Goal: Task Accomplishment & Management: Complete application form

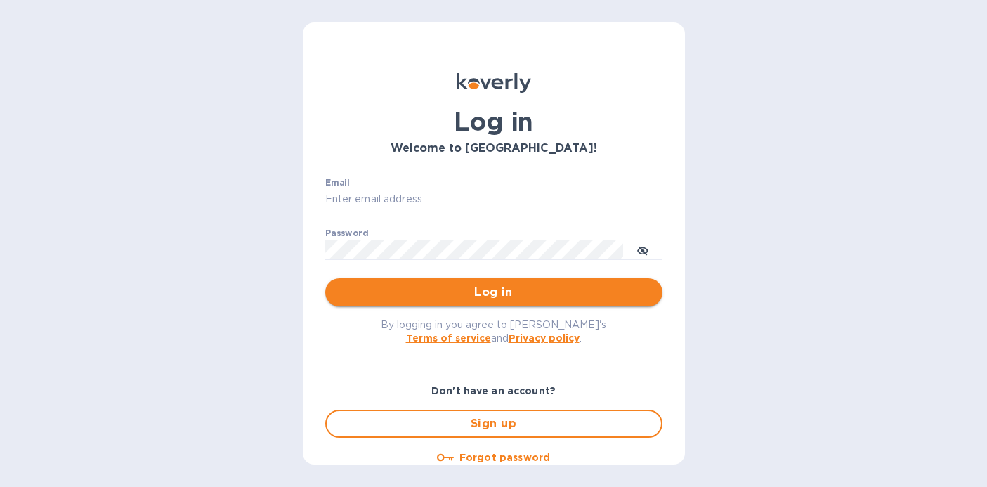
type input "[EMAIL_ADDRESS][DOMAIN_NAME]"
click at [481, 294] on span "Log in" at bounding box center [494, 292] width 315 height 17
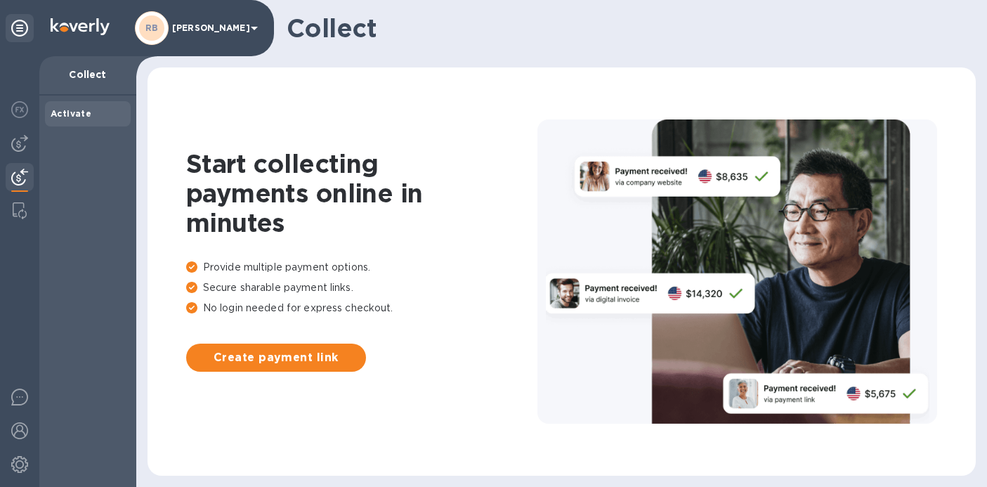
click at [258, 28] on icon at bounding box center [254, 28] width 17 height 17
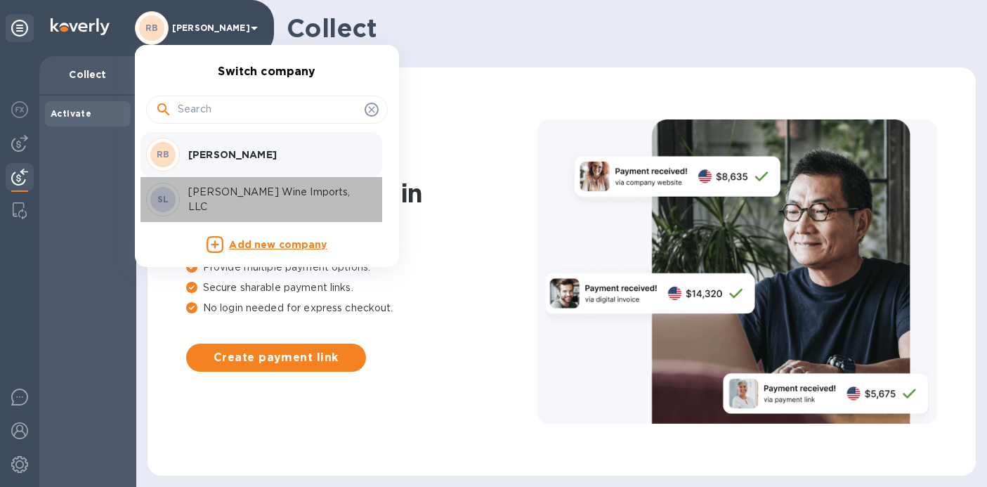
click at [220, 198] on p "[PERSON_NAME] Wine Imports, LLC" at bounding box center [276, 200] width 177 height 30
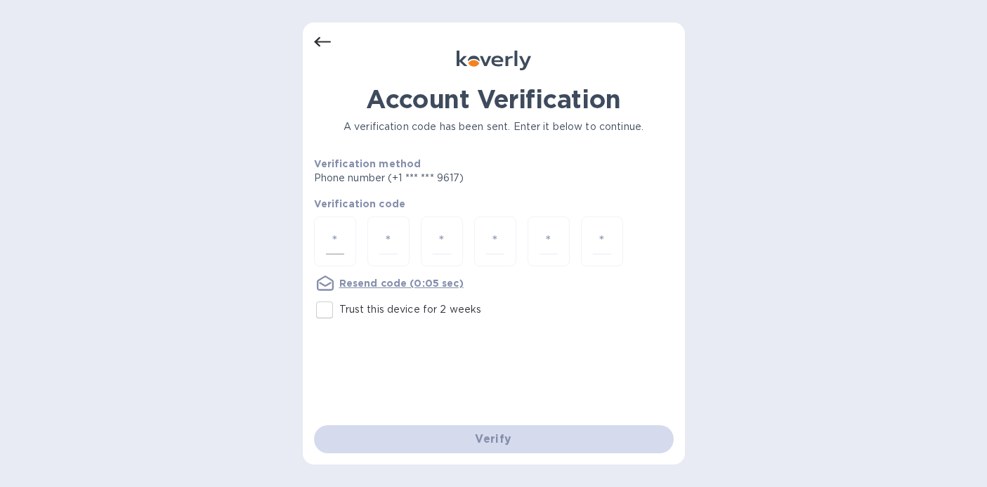
click at [317, 236] on div at bounding box center [335, 241] width 42 height 50
type input "6"
type input "3"
type input "0"
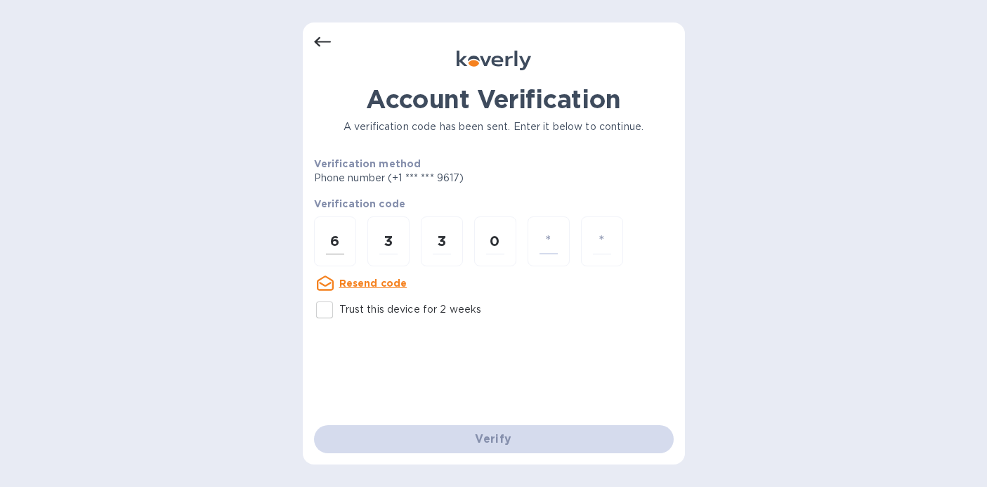
type input "3"
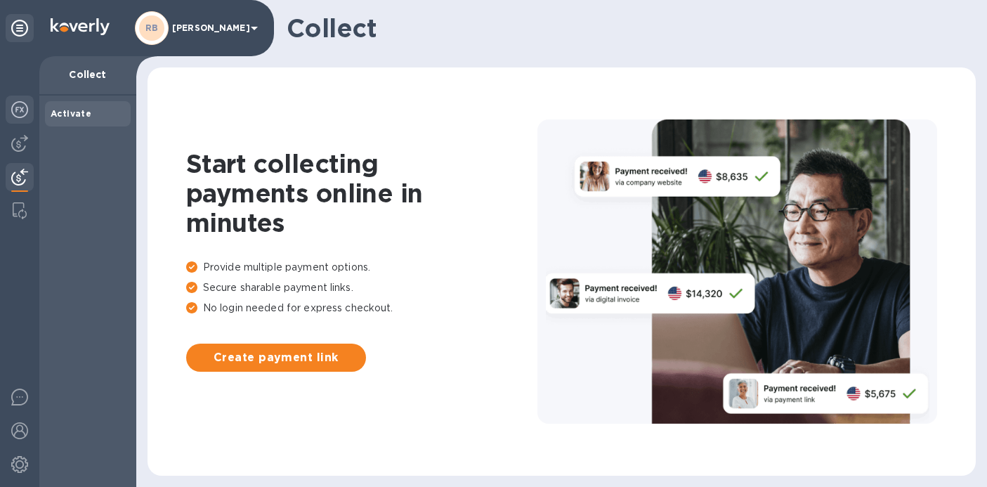
click at [29, 109] on div at bounding box center [20, 111] width 28 height 31
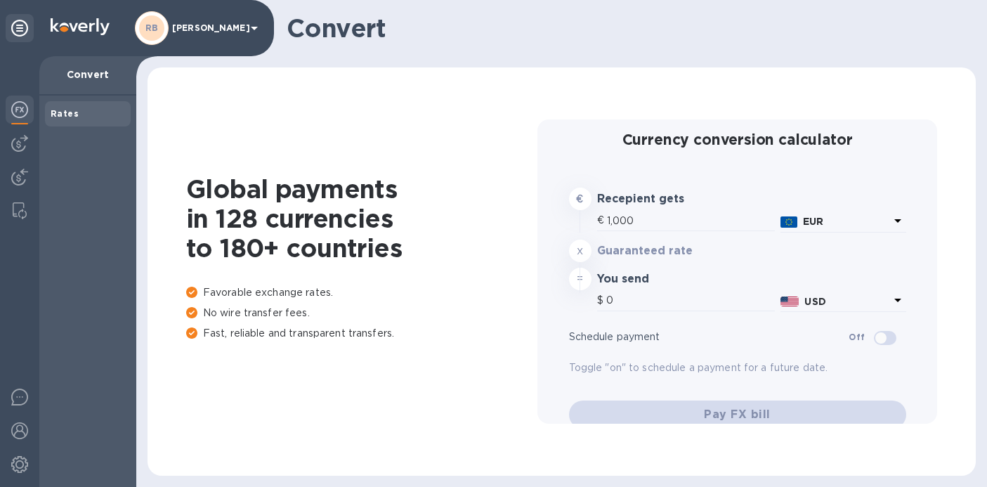
type input "1,172.24"
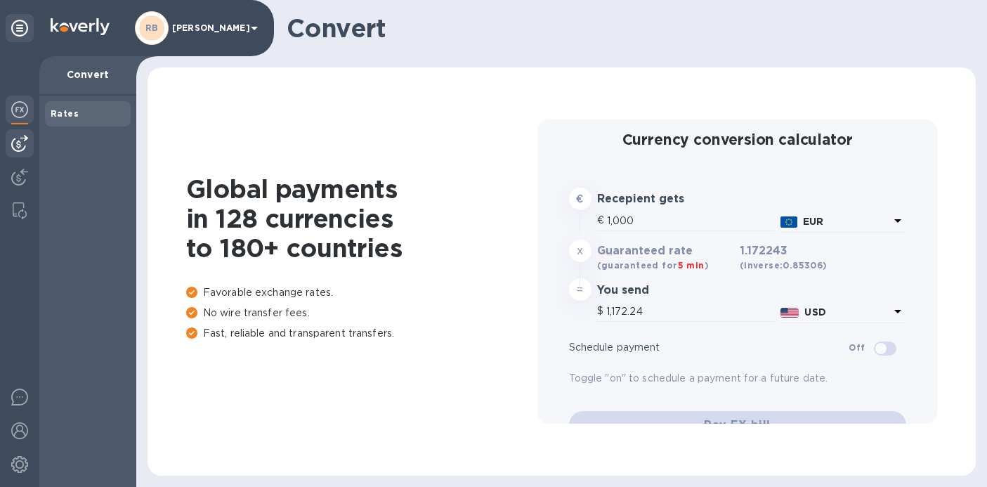
click at [25, 151] on img at bounding box center [19, 143] width 17 height 17
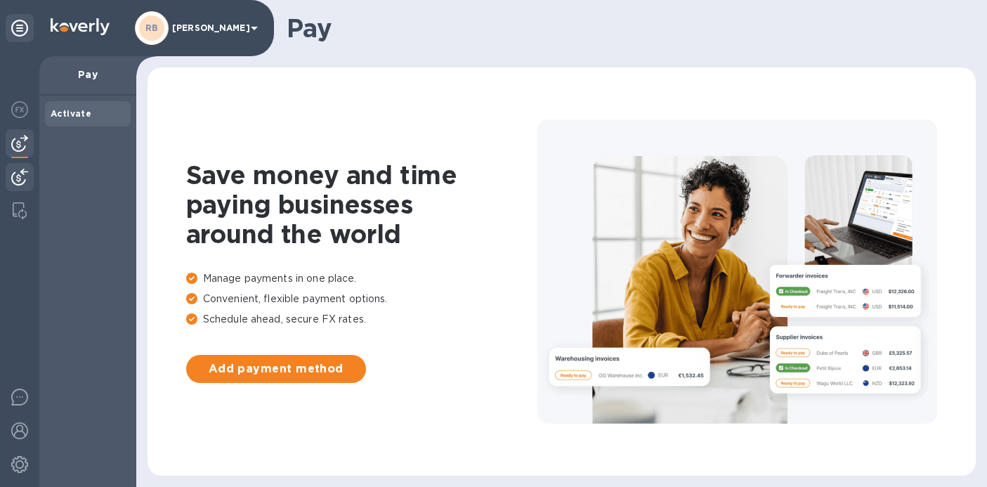
click at [25, 176] on img at bounding box center [19, 177] width 17 height 17
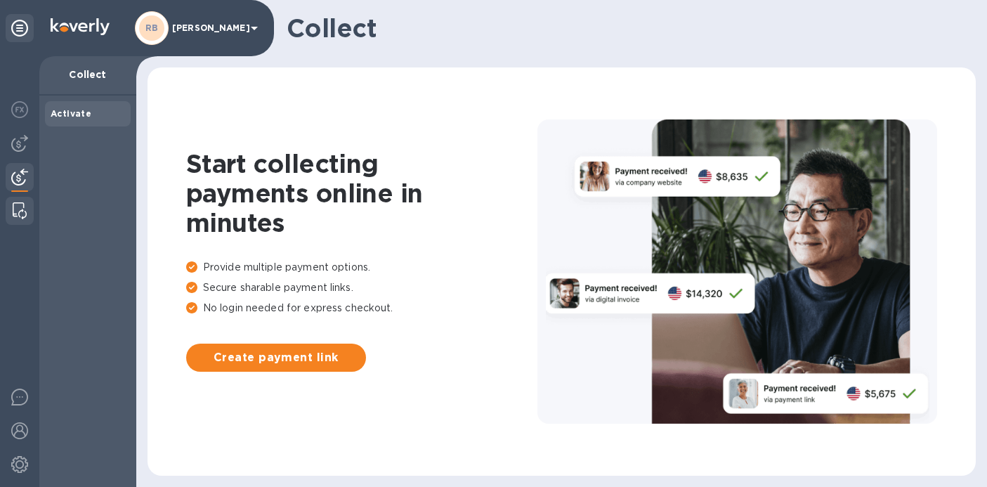
click at [25, 204] on img at bounding box center [20, 210] width 14 height 17
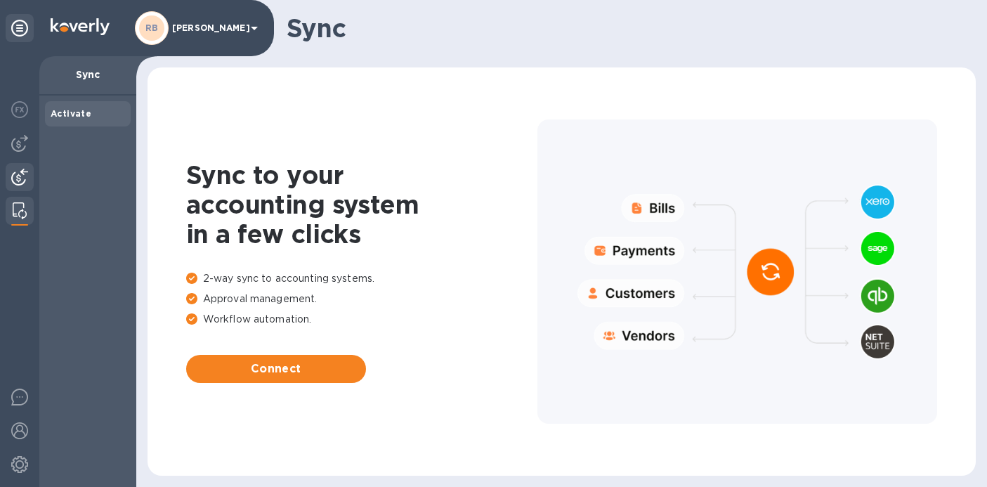
click at [28, 176] on div at bounding box center [20, 178] width 28 height 31
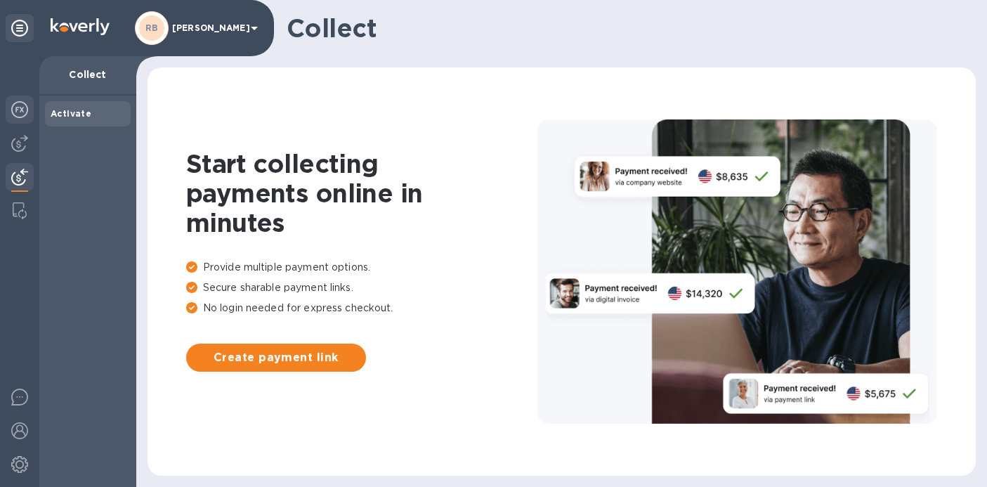
click at [16, 112] on img at bounding box center [19, 109] width 17 height 17
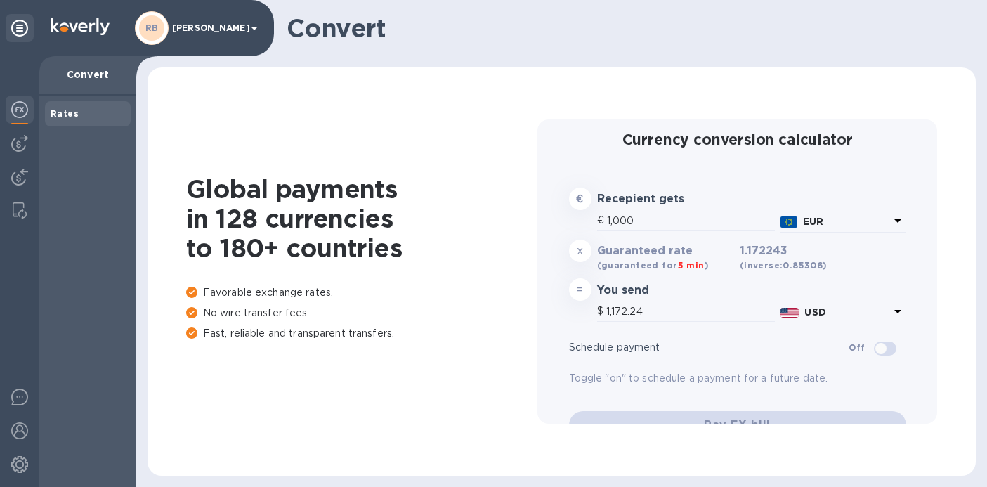
click at [258, 25] on icon at bounding box center [254, 28] width 17 height 17
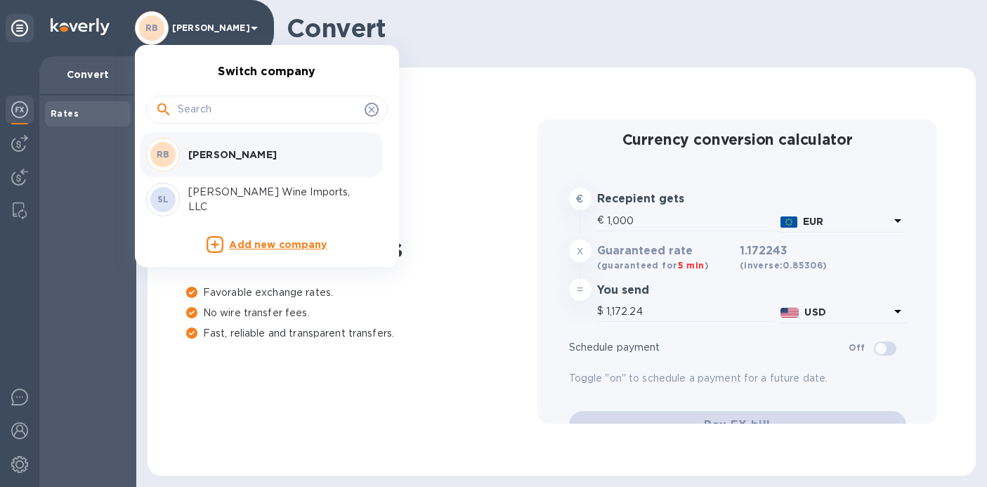
click at [187, 200] on div "[PERSON_NAME] Wine Imports, LLC" at bounding box center [274, 200] width 183 height 30
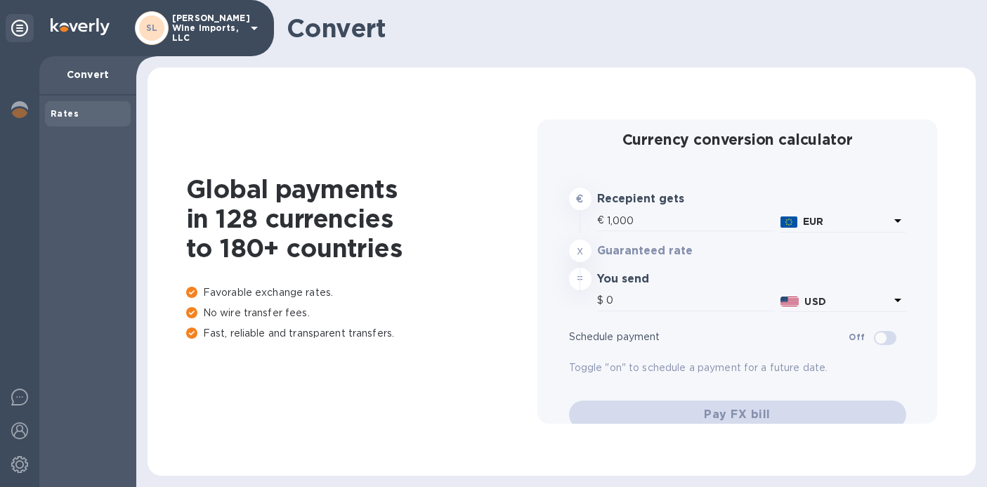
type input "1,172.59"
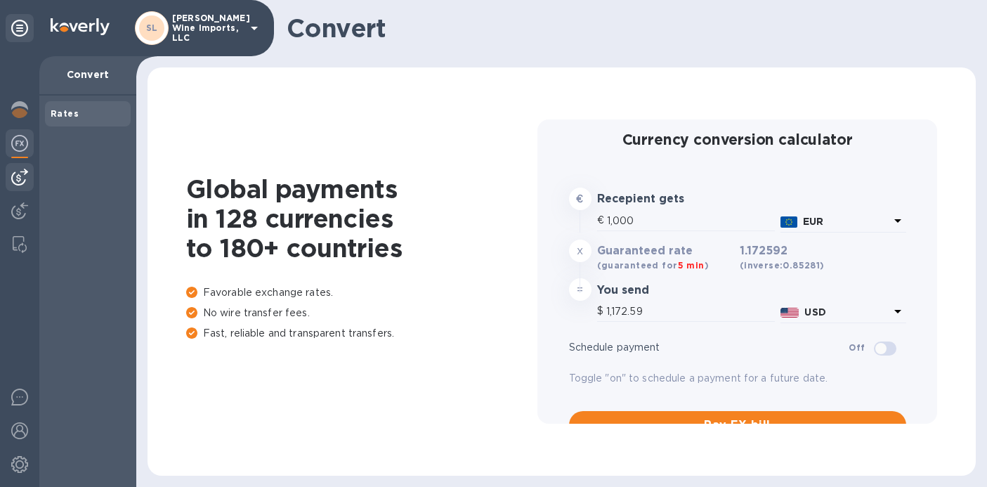
click at [26, 176] on img at bounding box center [19, 177] width 17 height 17
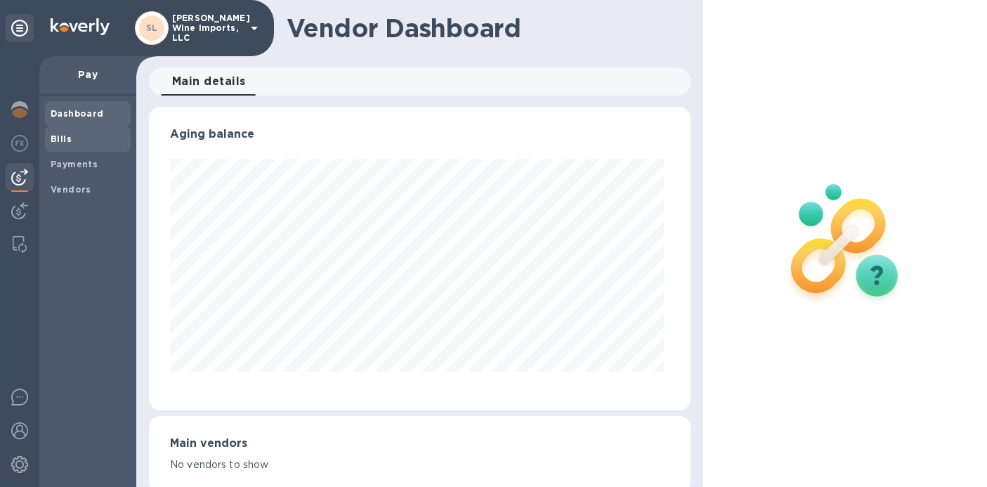
scroll to position [304, 536]
click at [67, 135] on b "Bills" at bounding box center [61, 139] width 21 height 11
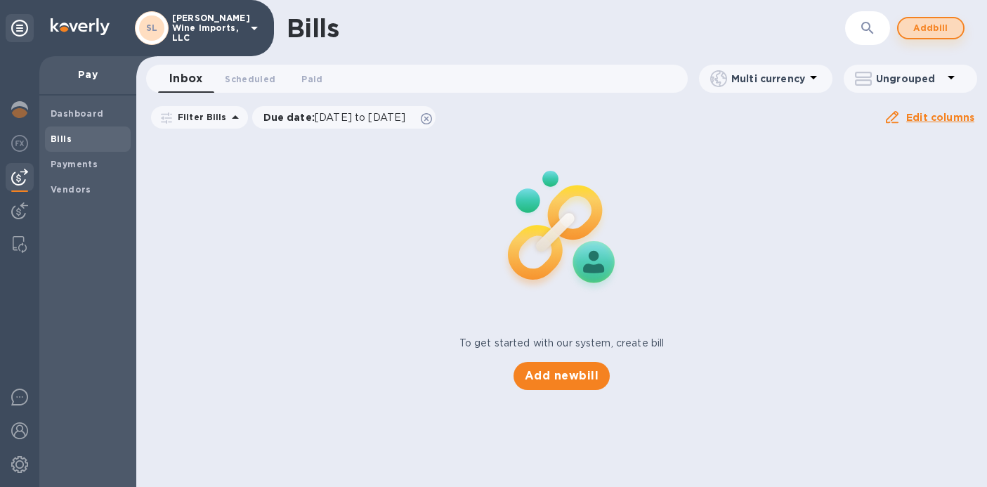
click at [943, 31] on span "Add bill" at bounding box center [931, 28] width 42 height 17
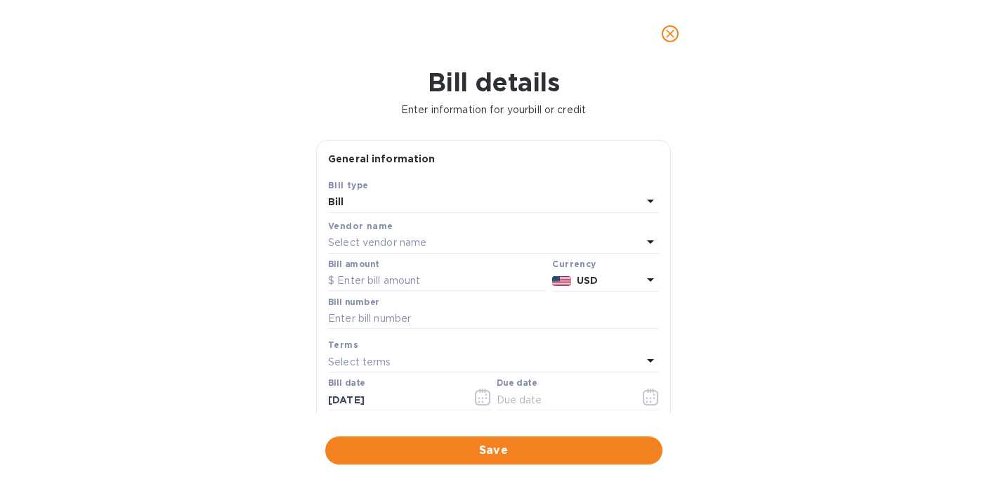
click at [529, 242] on div "Select vendor name" at bounding box center [485, 243] width 314 height 20
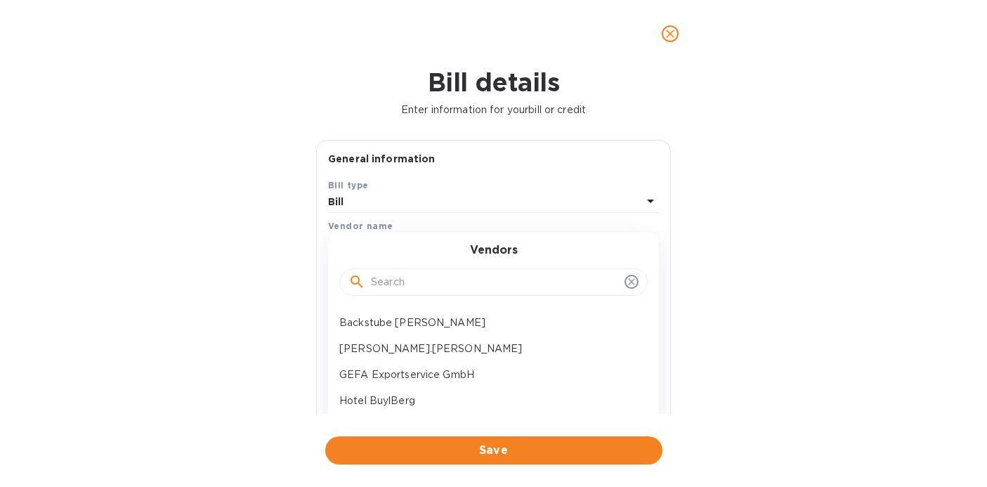
click at [437, 252] on div "Vendors" at bounding box center [493, 274] width 297 height 60
click at [629, 283] on icon at bounding box center [631, 281] width 11 height 11
click at [626, 279] on icon at bounding box center [631, 281] width 11 height 11
click at [398, 282] on input "text" at bounding box center [495, 282] width 248 height 21
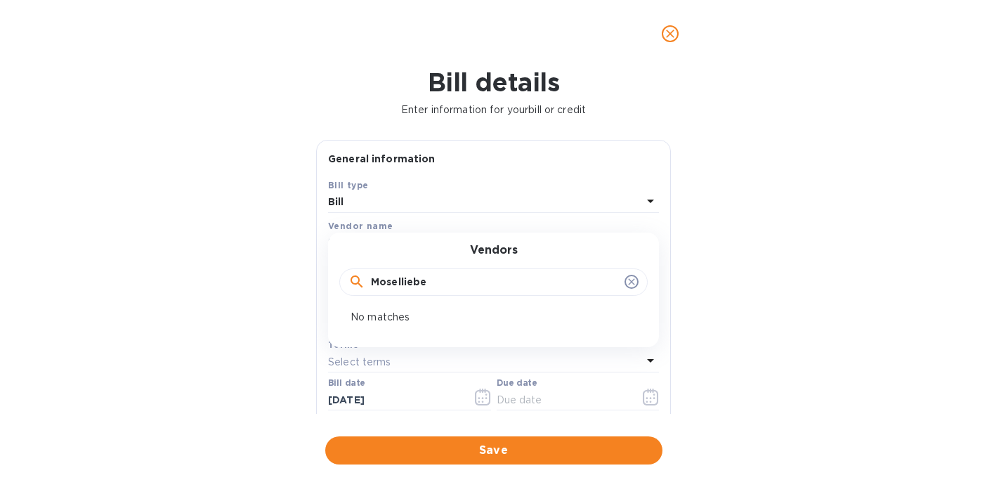
type input "Moselliebe"
click at [628, 284] on icon at bounding box center [631, 282] width 6 height 6
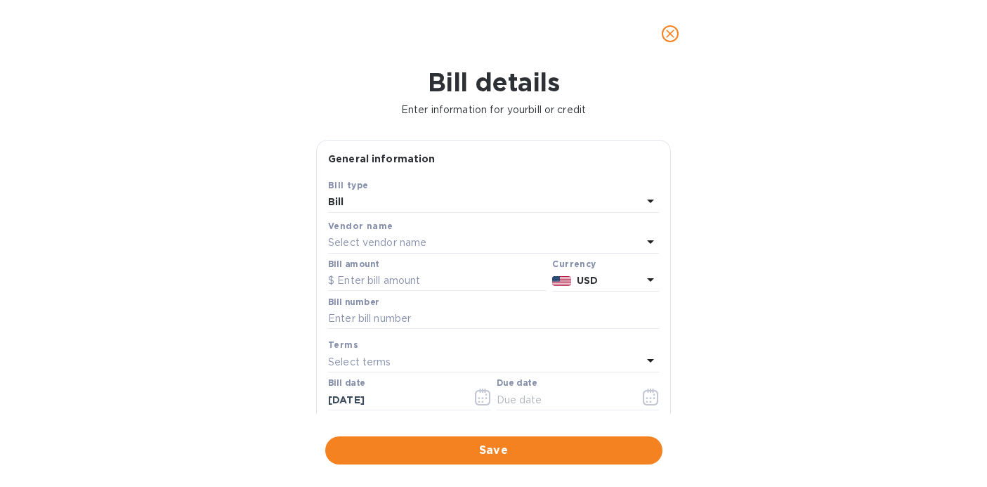
click at [678, 287] on div "Bill details Enter information for your bill or credit General information Save…" at bounding box center [493, 277] width 987 height 420
click at [668, 32] on icon "close" at bounding box center [670, 34] width 14 height 14
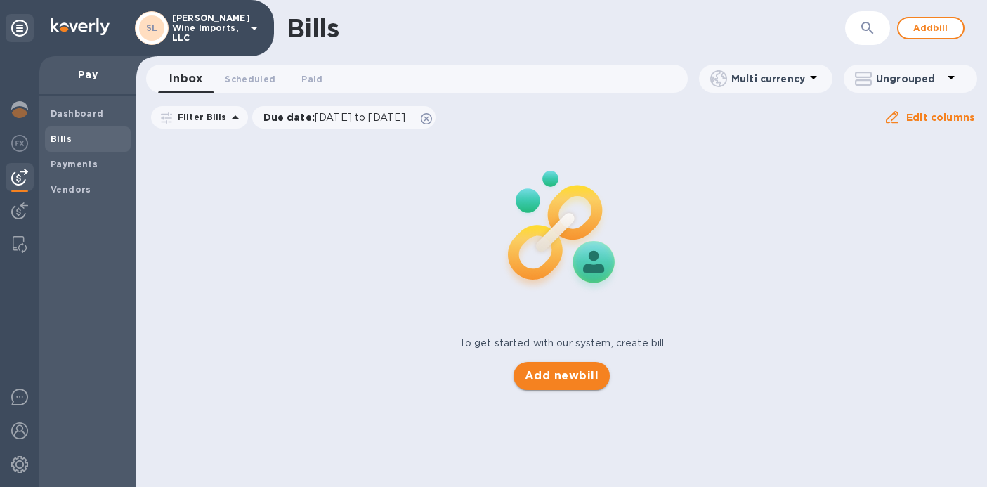
click at [580, 375] on span "Add new bill" at bounding box center [562, 376] width 74 height 17
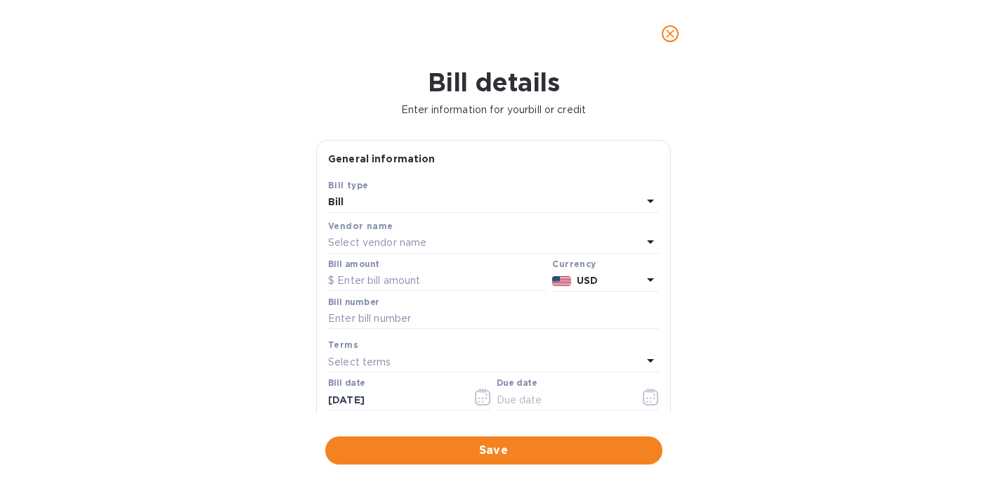
click at [418, 245] on p "Select vendor name" at bounding box center [377, 242] width 98 height 15
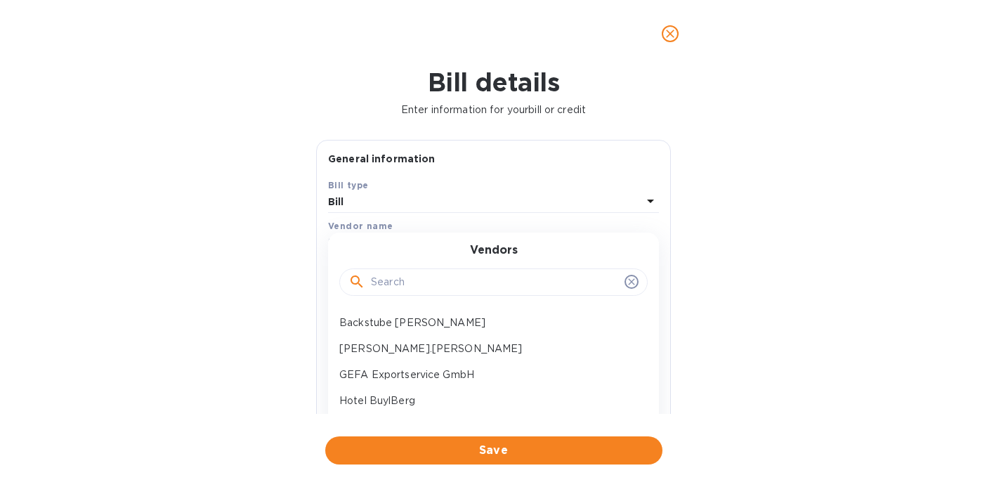
click at [411, 279] on input "text" at bounding box center [495, 282] width 248 height 21
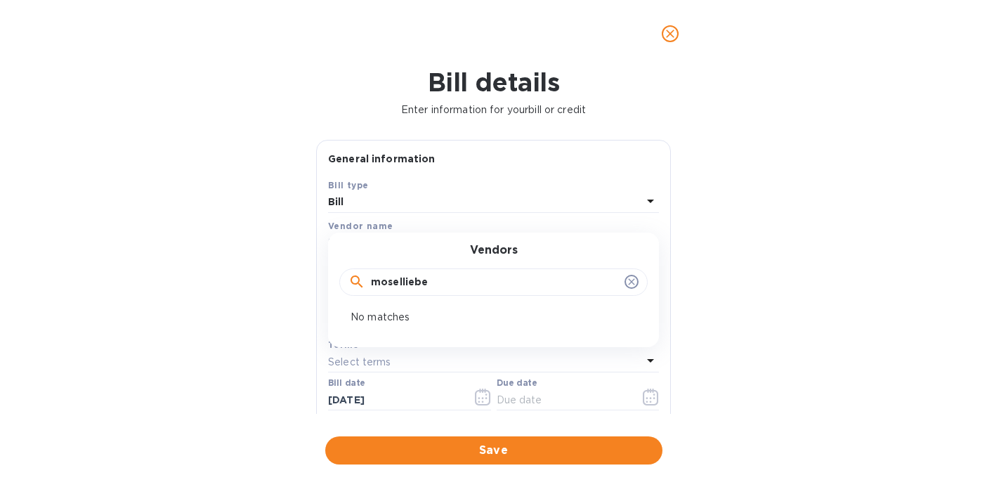
type input "moselliebe"
click button "Save" at bounding box center [0, 0] width 0 height 0
click at [356, 362] on p "Required field*" at bounding box center [493, 356] width 331 height 15
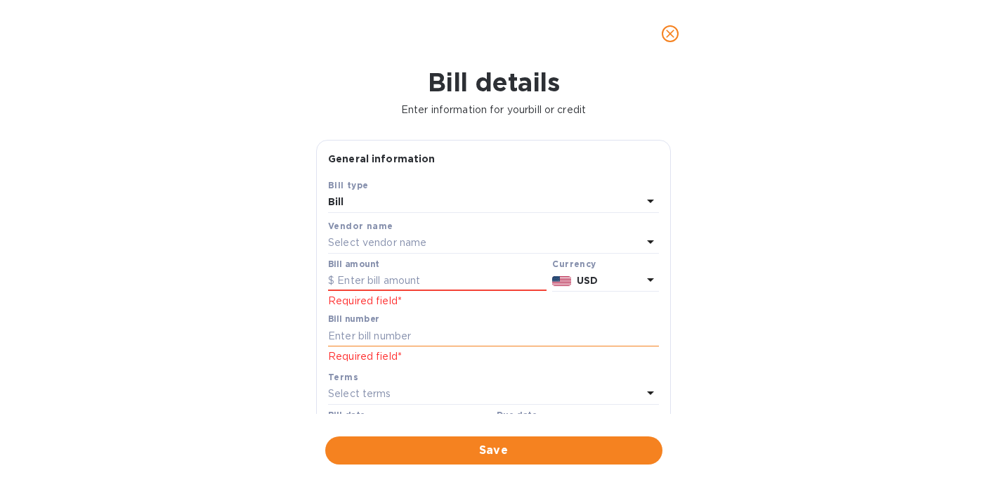
click at [384, 339] on input "text" at bounding box center [493, 335] width 331 height 21
click at [368, 278] on input "text" at bounding box center [437, 281] width 219 height 21
type input "1,488"
click at [618, 284] on p "USD" at bounding box center [609, 280] width 65 height 15
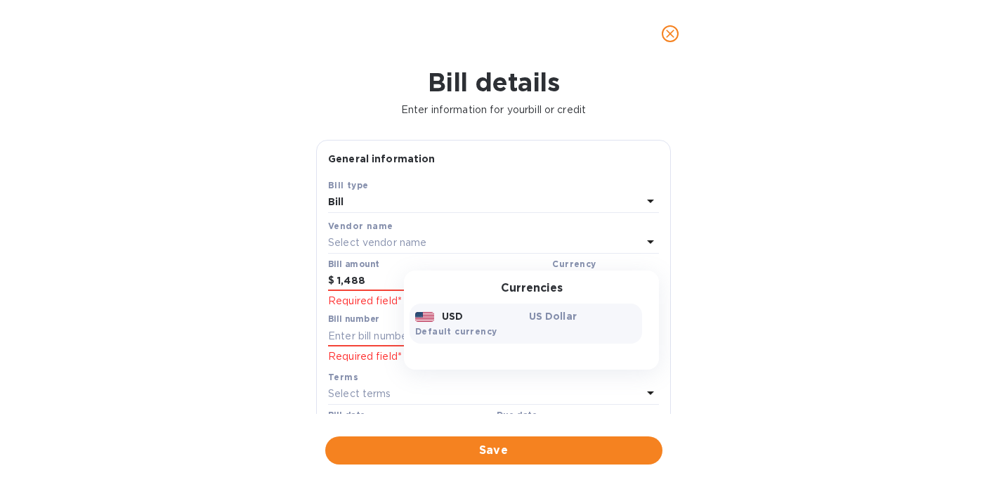
click at [563, 316] on p "US Dollar" at bounding box center [583, 316] width 108 height 14
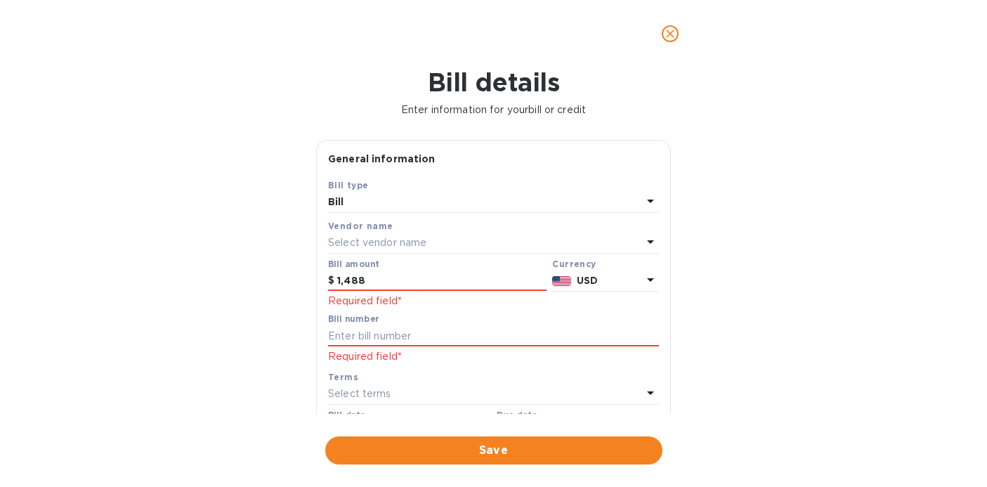
click at [604, 283] on p "USD" at bounding box center [609, 280] width 65 height 15
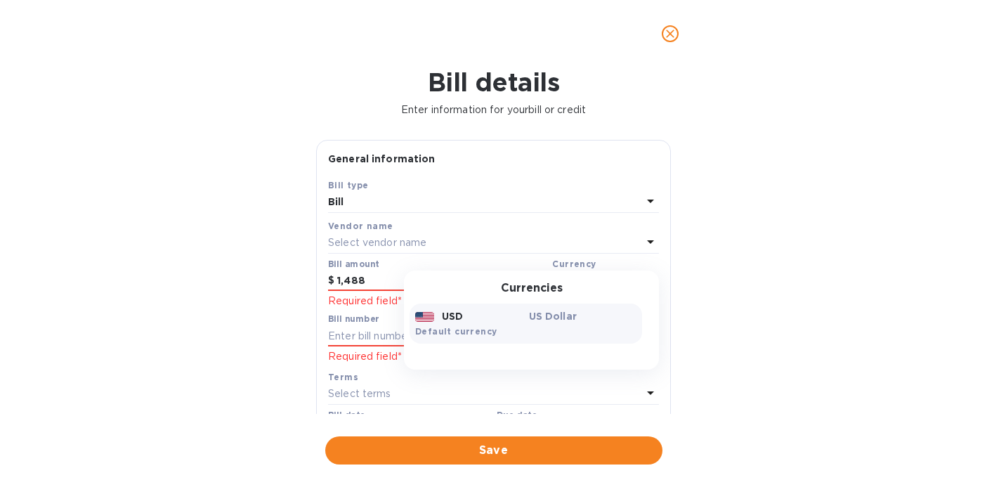
click at [443, 320] on p "USD" at bounding box center [452, 316] width 21 height 14
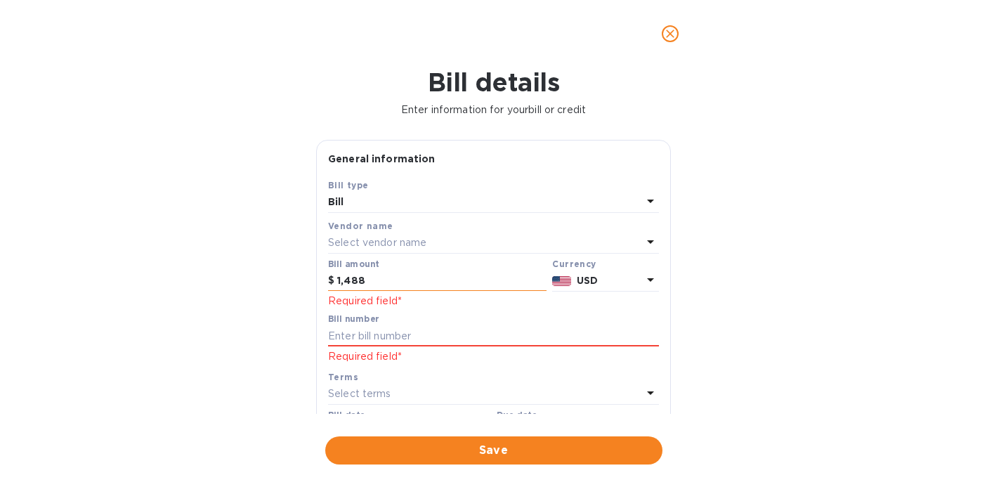
click at [337, 284] on input "1,488" at bounding box center [441, 281] width 209 height 21
click at [673, 33] on icon "close" at bounding box center [670, 34] width 14 height 14
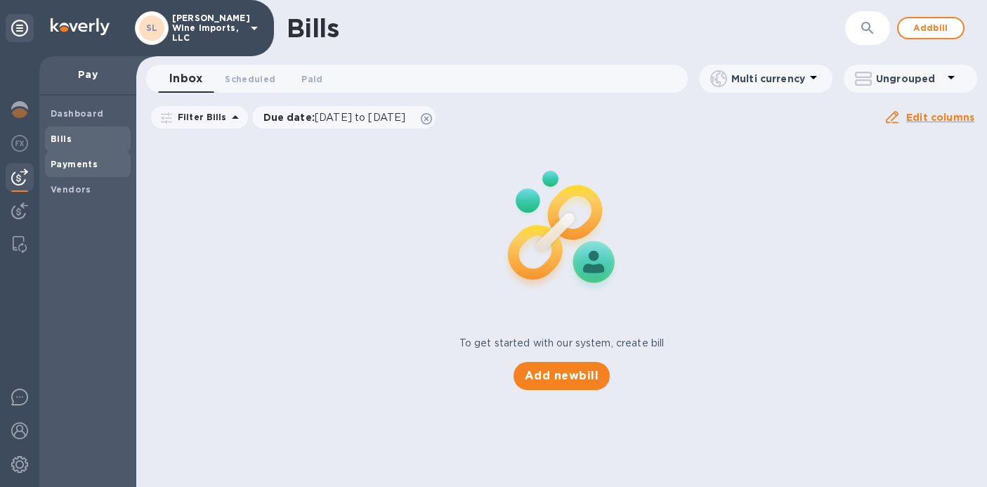
click at [84, 167] on b "Payments" at bounding box center [74, 164] width 47 height 11
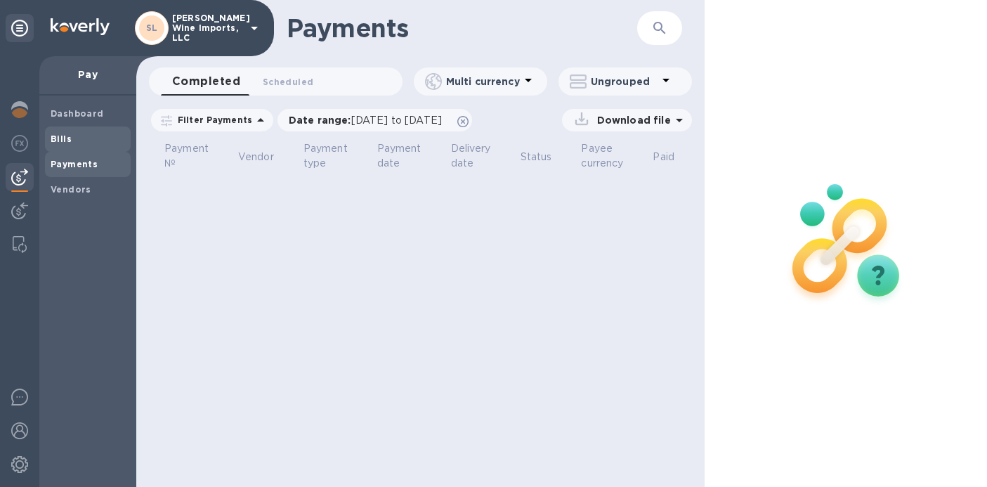
click at [89, 138] on span "Bills" at bounding box center [88, 139] width 74 height 14
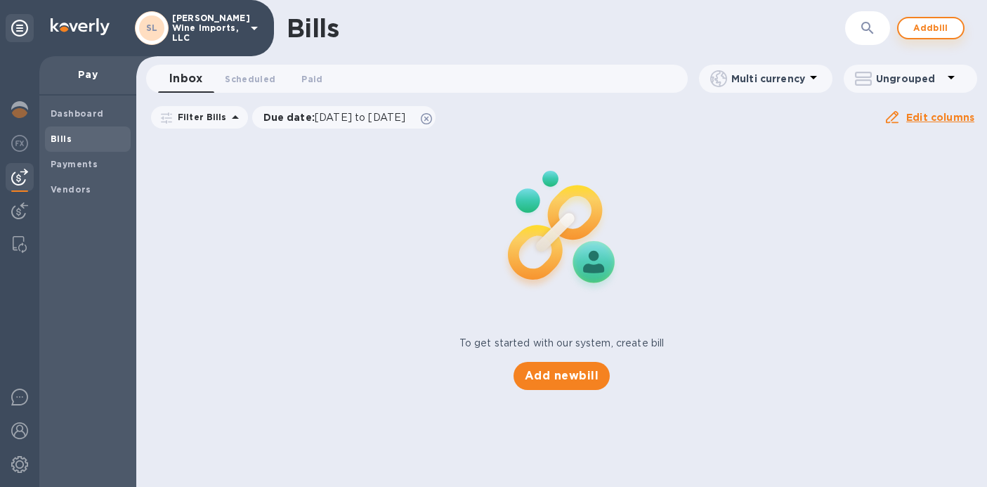
click at [928, 28] on span "Add bill" at bounding box center [931, 28] width 42 height 17
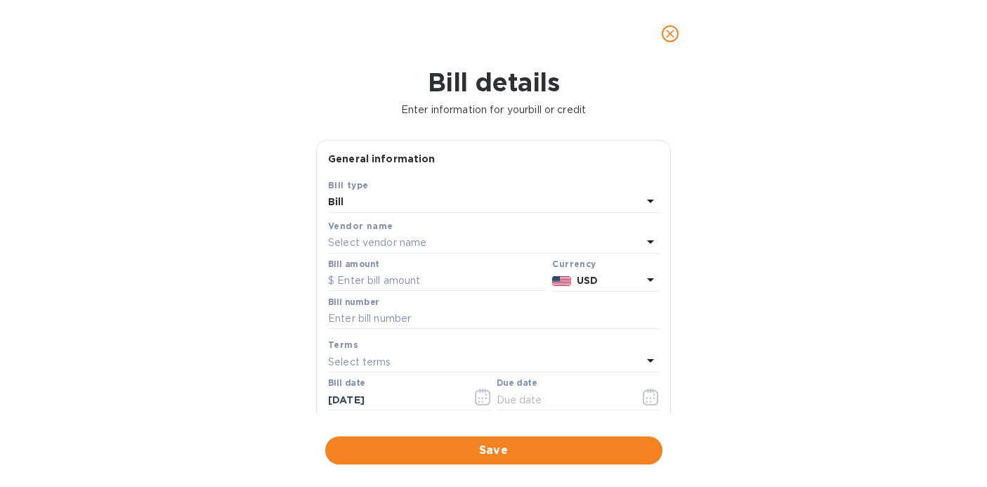
click at [405, 244] on p "Select vendor name" at bounding box center [377, 242] width 98 height 15
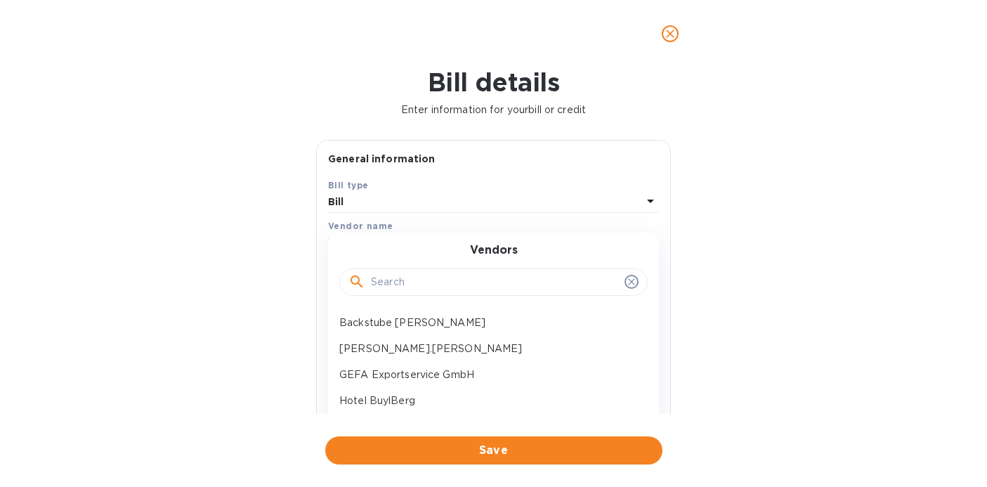
click at [405, 244] on div "Vendors" at bounding box center [493, 274] width 297 height 60
click at [627, 280] on icon at bounding box center [631, 281] width 11 height 11
click at [626, 285] on icon at bounding box center [631, 281] width 11 height 11
click at [628, 282] on icon at bounding box center [631, 282] width 6 height 6
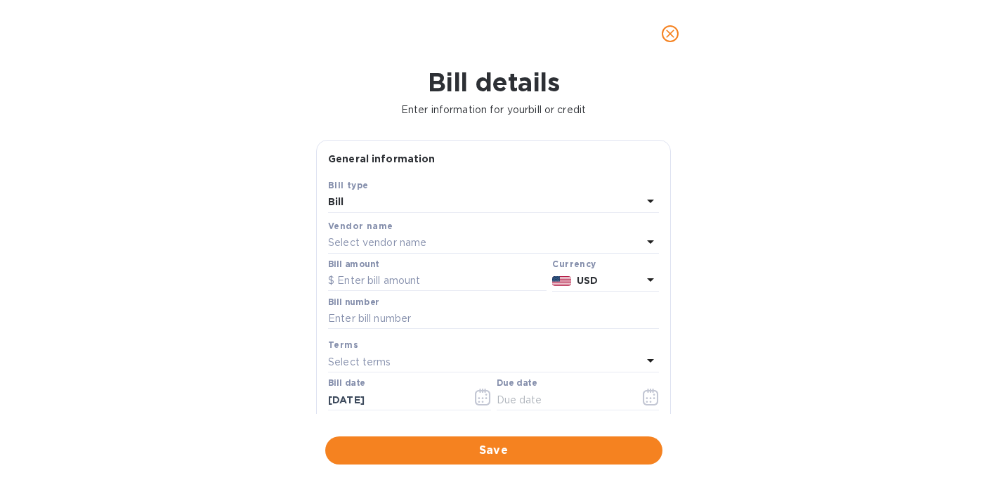
click at [744, 271] on div "Bill details Enter information for your bill or credit General information Save…" at bounding box center [493, 277] width 987 height 420
click at [647, 279] on icon at bounding box center [650, 280] width 7 height 4
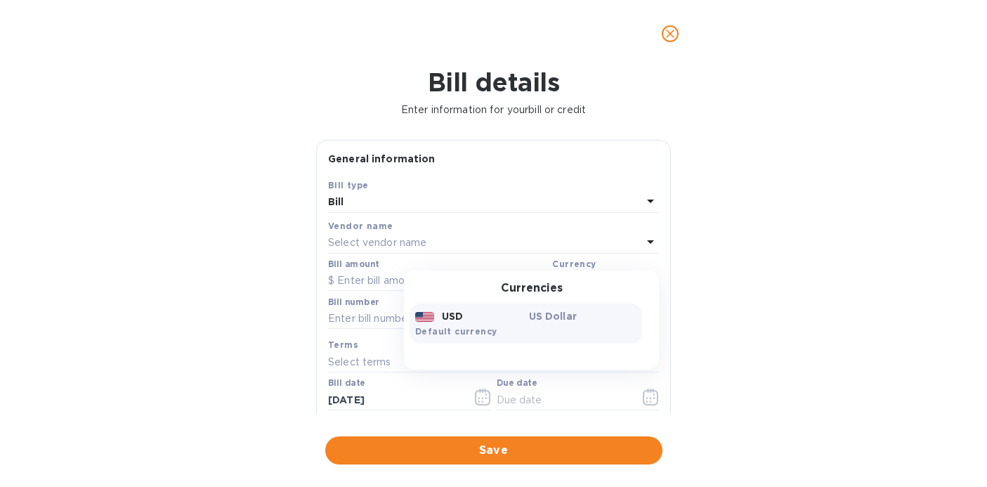
click at [645, 280] on div "Currencies USD US Dollar Default currency" at bounding box center [531, 321] width 255 height 100
click at [432, 320] on div "USD" at bounding box center [470, 316] width 114 height 20
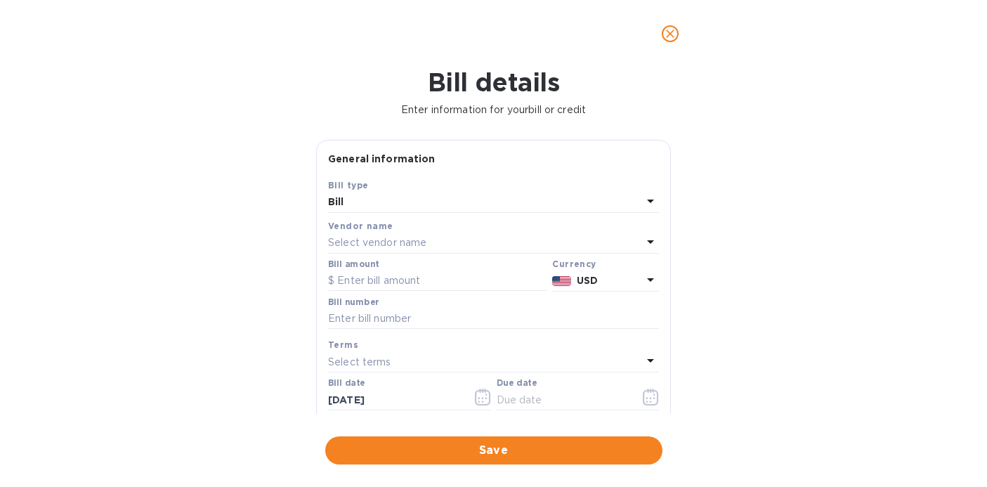
click at [671, 37] on icon "close" at bounding box center [670, 34] width 14 height 14
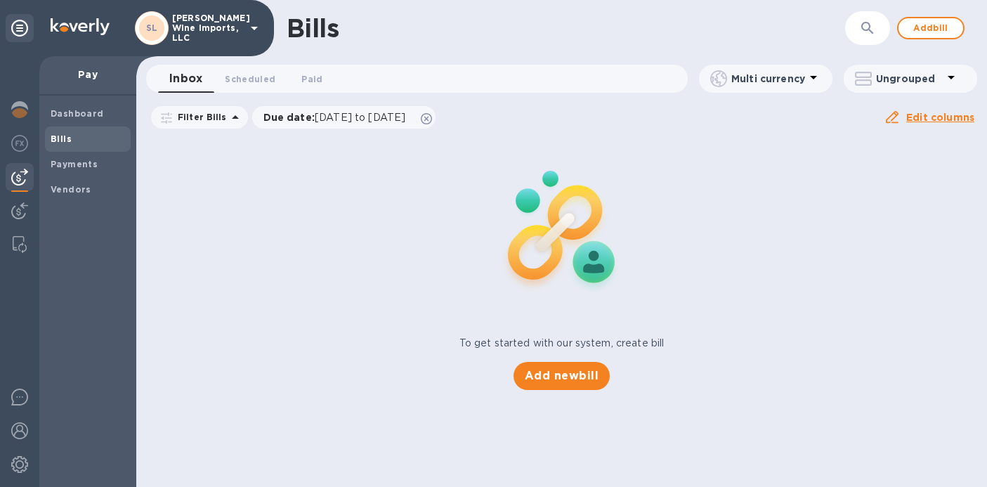
click at [257, 31] on icon at bounding box center [254, 28] width 17 height 17
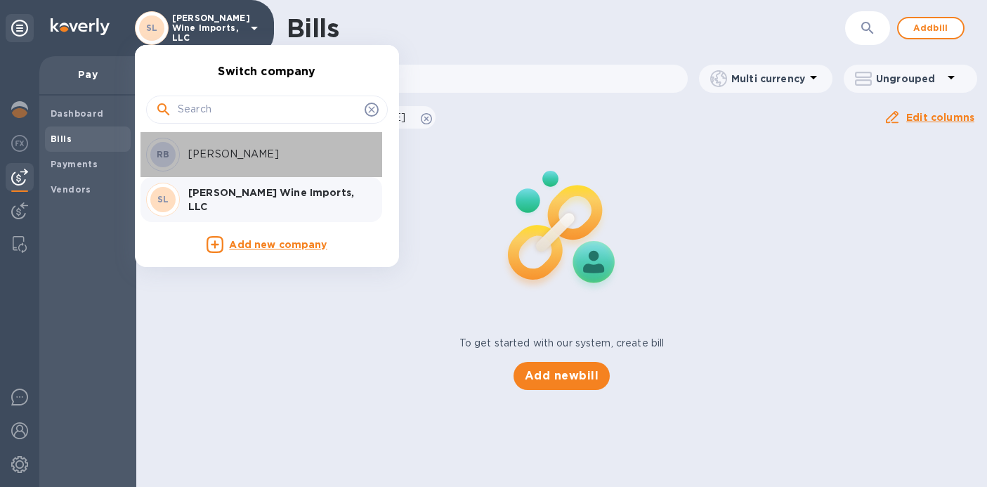
click at [216, 151] on p "Richard Böcking" at bounding box center [276, 154] width 177 height 15
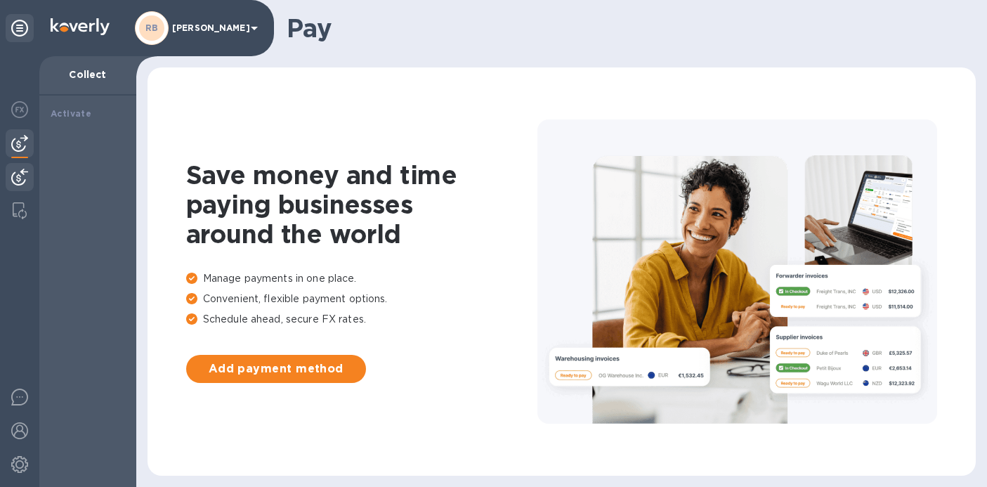
click at [20, 145] on img at bounding box center [19, 143] width 17 height 17
click at [22, 179] on img at bounding box center [19, 177] width 17 height 17
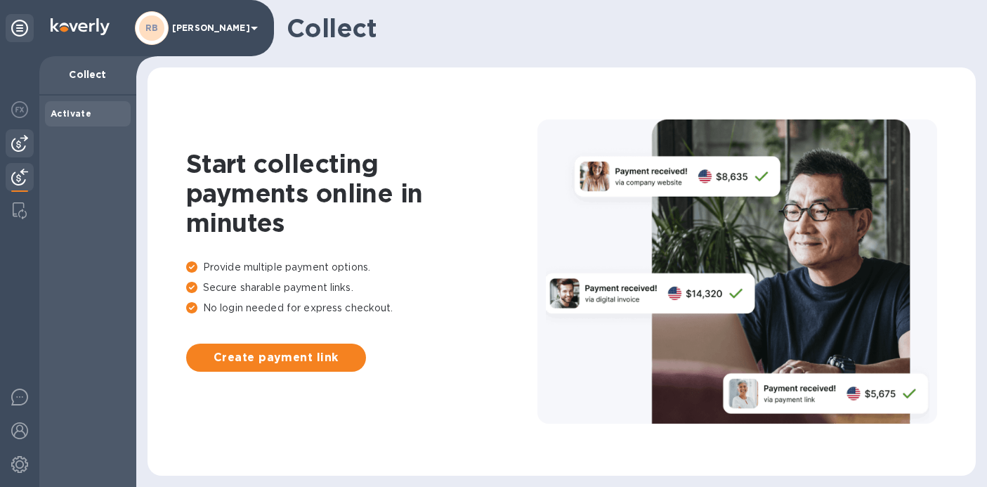
click at [22, 150] on img at bounding box center [19, 143] width 17 height 17
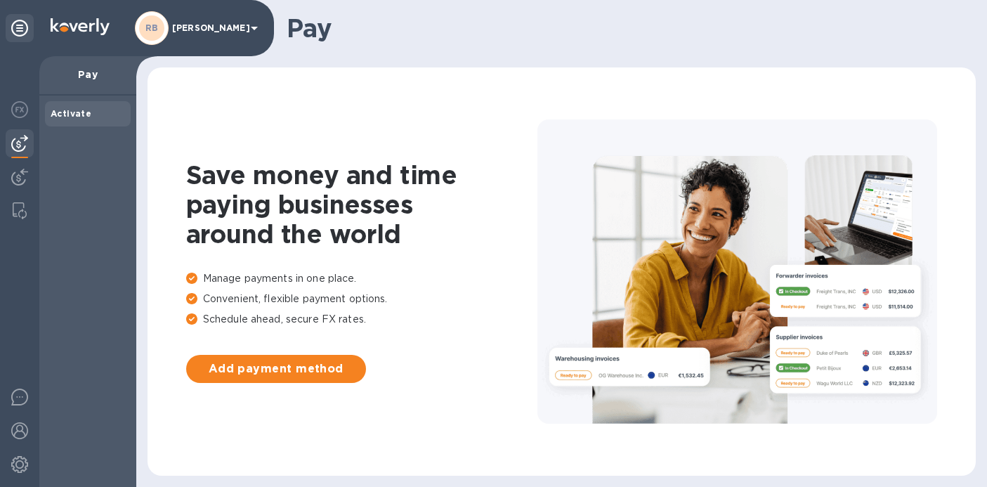
click at [70, 116] on b "Activate" at bounding box center [71, 113] width 41 height 11
click at [254, 29] on icon at bounding box center [254, 29] width 7 height 4
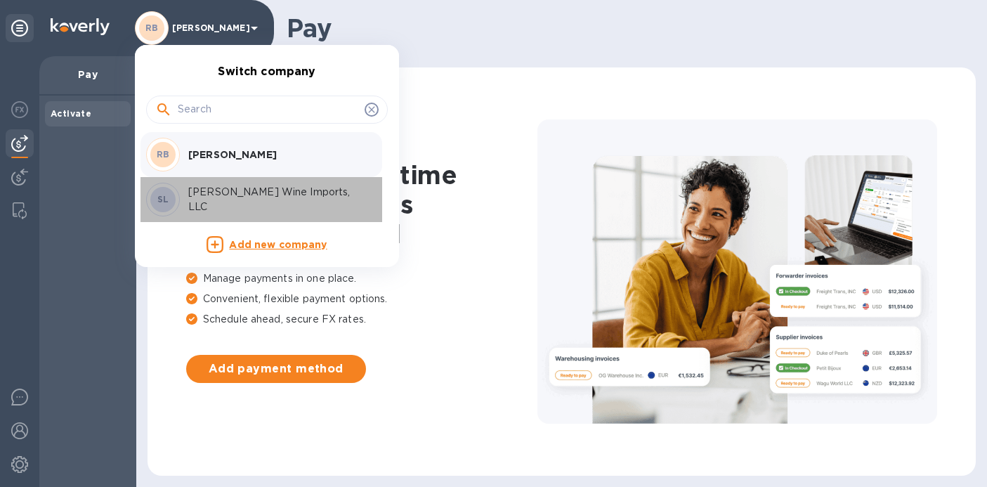
click at [202, 191] on div "SL [PERSON_NAME] Wine Imports, LLC" at bounding box center [255, 200] width 219 height 34
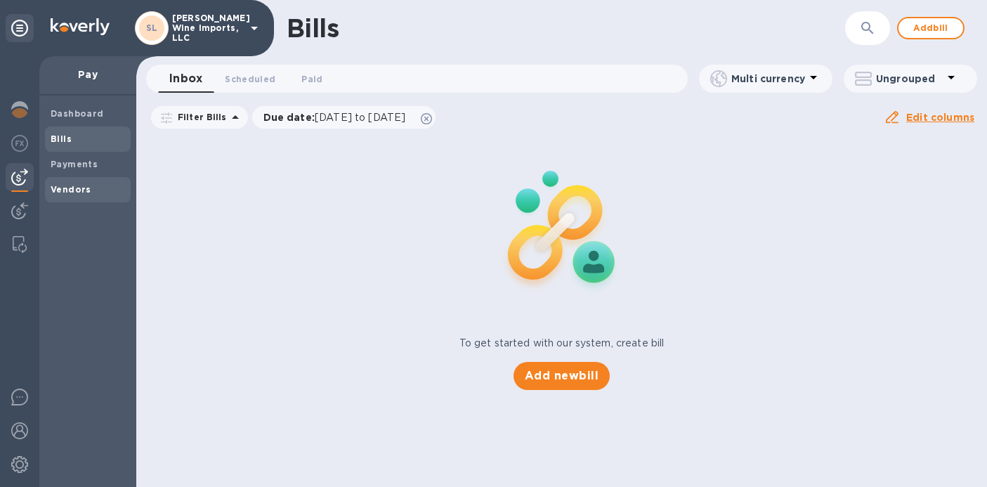
click at [85, 188] on b "Vendors" at bounding box center [71, 189] width 41 height 11
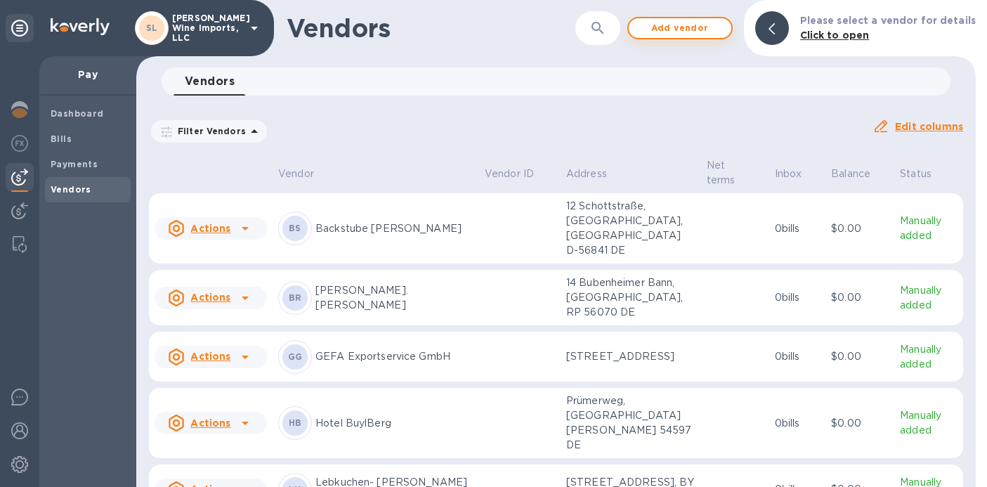
click at [699, 22] on span "Add vendor" at bounding box center [680, 28] width 80 height 17
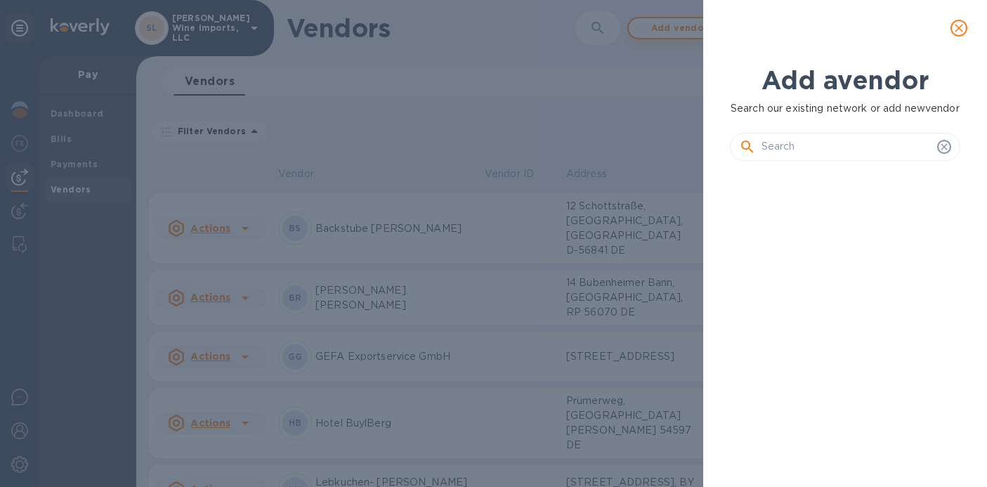
scroll to position [252, 236]
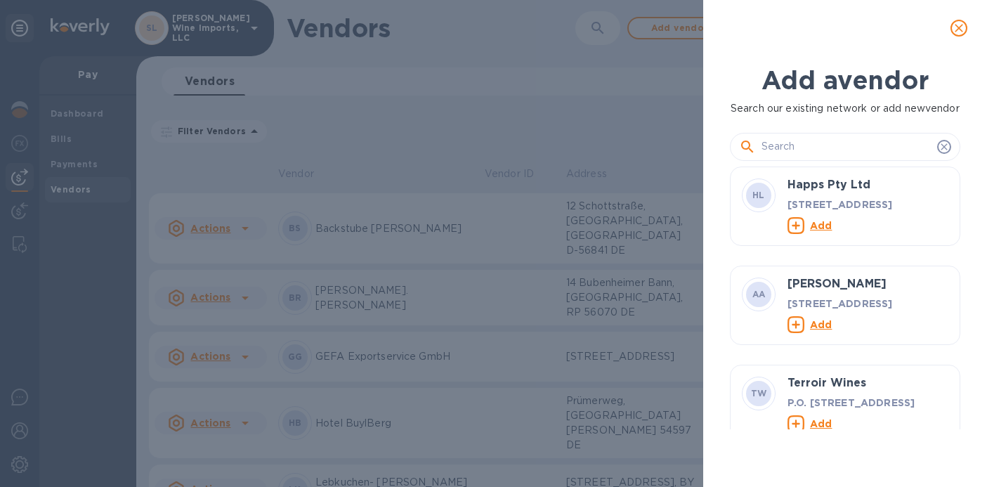
click at [844, 157] on input "text" at bounding box center [847, 146] width 170 height 21
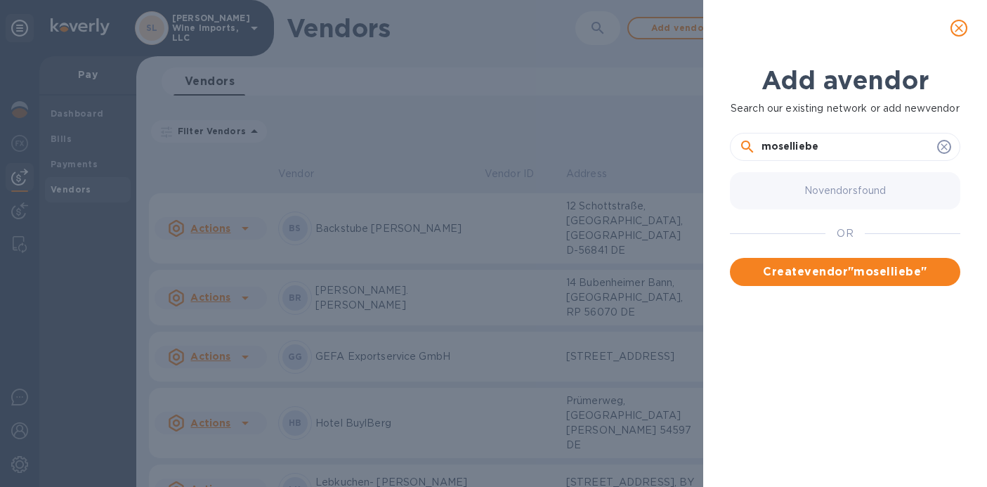
type input "moselliebe"
click at [831, 286] on button "Create vendor " moselliebe "" at bounding box center [845, 272] width 231 height 28
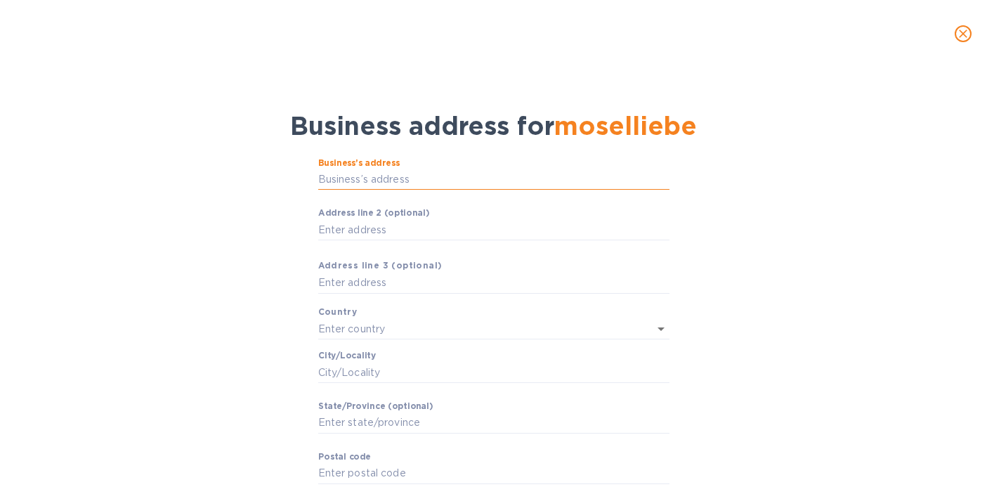
click at [387, 177] on input "Business’s аddress" at bounding box center [493, 179] width 351 height 21
paste input "[STREET_ADDRESS]"
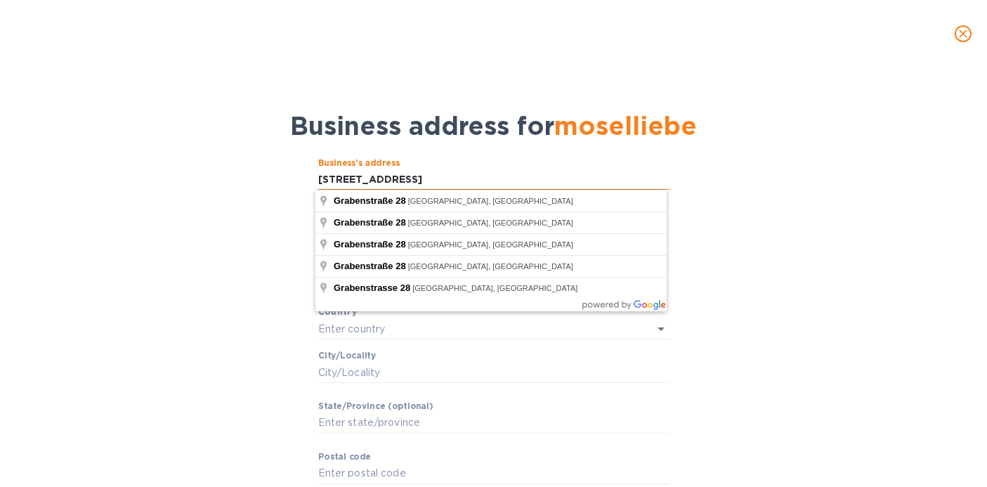
click at [414, 178] on input "[STREET_ADDRESS]" at bounding box center [493, 179] width 351 height 21
click at [424, 176] on input "[STREET_ADDRESS]" at bounding box center [493, 179] width 351 height 21
type input "[STREET_ADDRESS]"
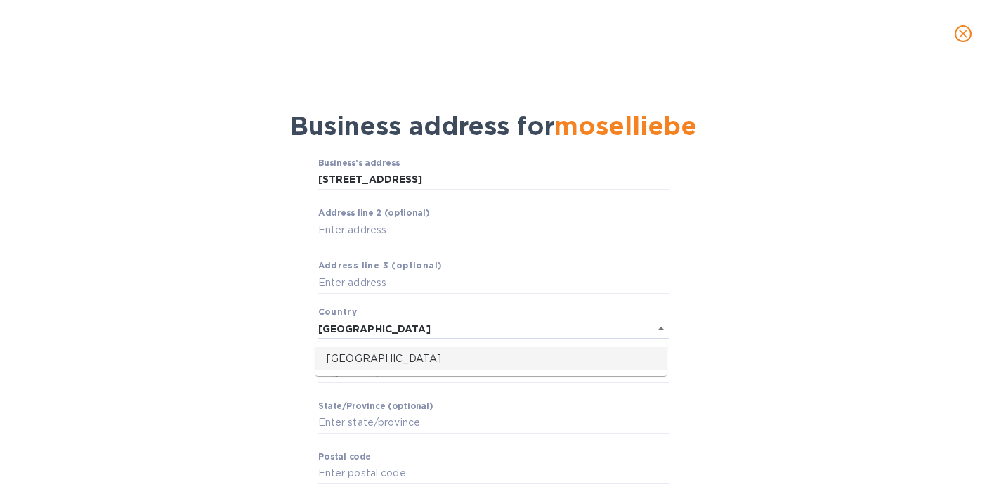
click at [357, 369] on li "[GEOGRAPHIC_DATA]" at bounding box center [491, 358] width 351 height 23
type input "[GEOGRAPHIC_DATA]"
click at [351, 372] on input "Сity/Locаlity" at bounding box center [493, 369] width 351 height 21
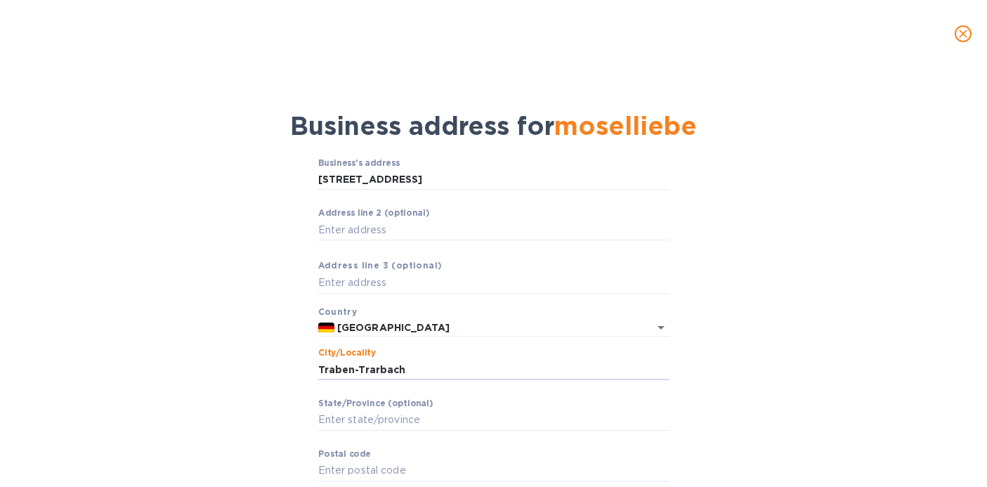
type input "Traben-Trarbach"
click at [368, 401] on label "Stаte/Province (optional)" at bounding box center [375, 404] width 115 height 8
click at [368, 410] on input "Stаte/Province (optional)" at bounding box center [493, 420] width 351 height 21
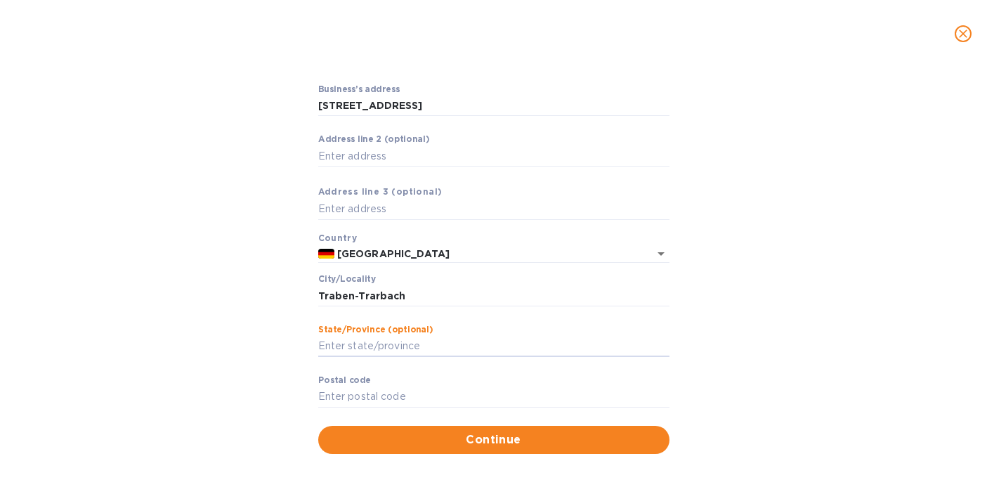
scroll to position [79, 0]
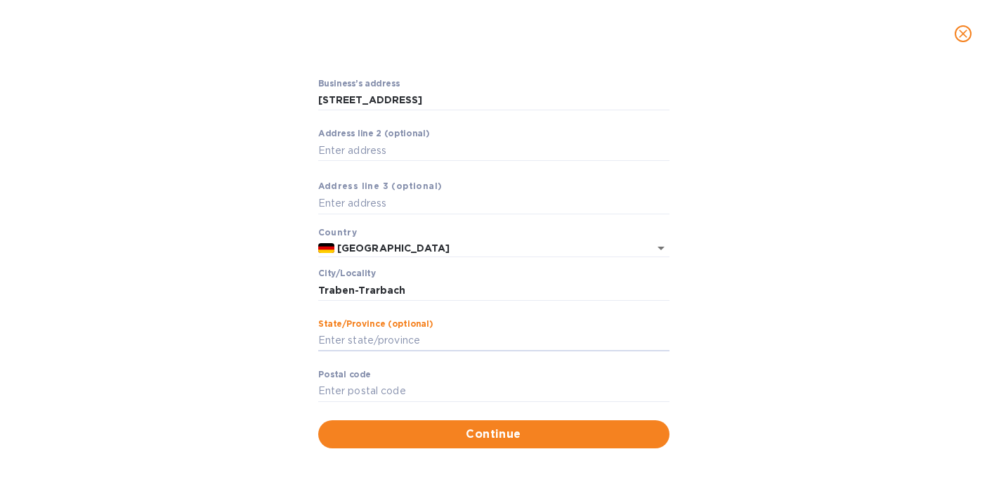
click at [273, 320] on div "Business’s аddress [STREET_ADDRESS] ​ Аddress line 2 (optional) ​ Аddress line …" at bounding box center [493, 263] width 951 height 387
click at [349, 338] on input "Stаte/Province (optional)" at bounding box center [493, 340] width 351 height 21
click at [346, 384] on input "Pоstal cоde" at bounding box center [493, 391] width 351 height 21
type input "56841"
click at [547, 321] on div "Stаte/Province (optional) ​" at bounding box center [493, 344] width 351 height 51
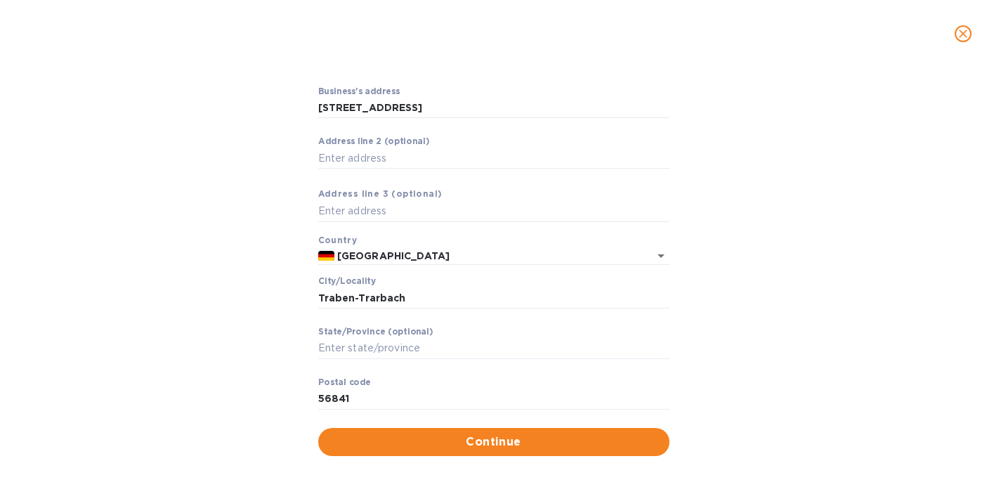
scroll to position [84, 0]
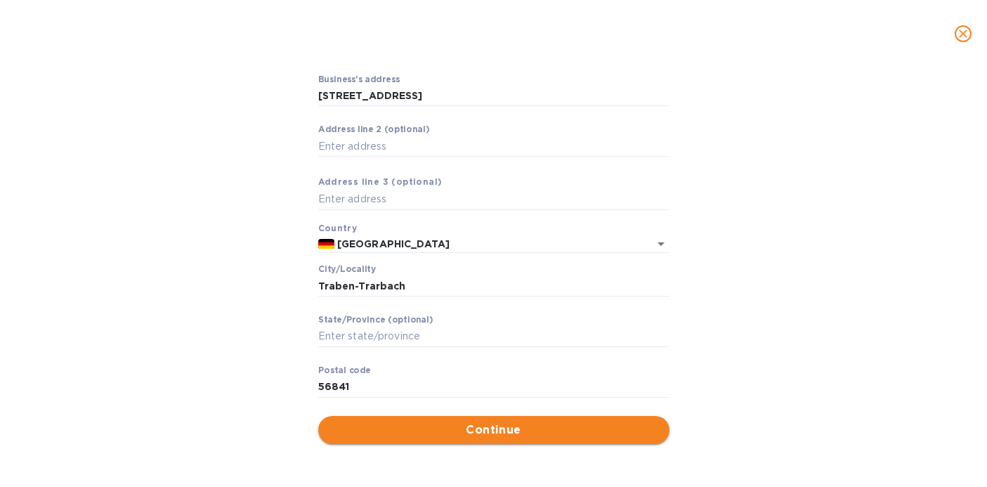
click at [457, 430] on span "Continue" at bounding box center [494, 430] width 329 height 17
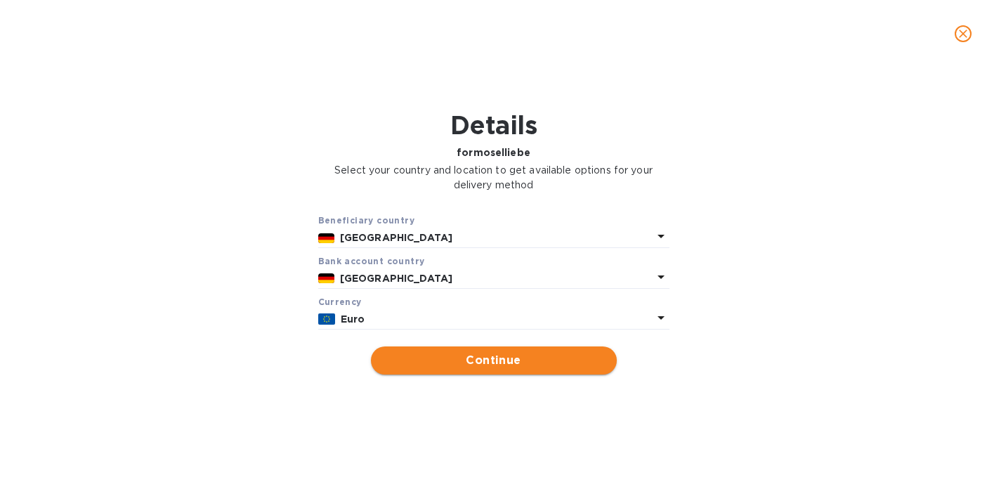
click at [429, 368] on span "Continue" at bounding box center [493, 360] width 223 height 17
type input "moselliebe"
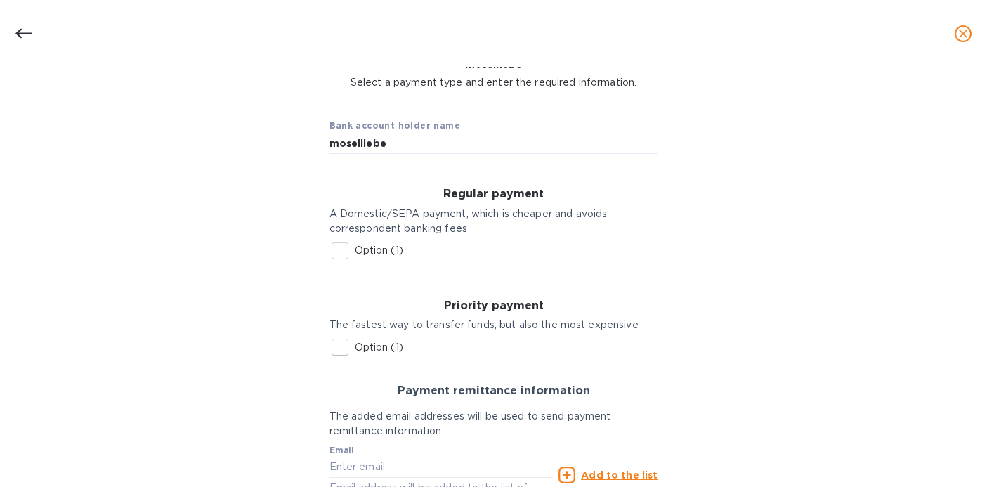
scroll to position [89, 0]
click at [337, 249] on input "Option (1)" at bounding box center [340, 250] width 30 height 30
checkbox input "true"
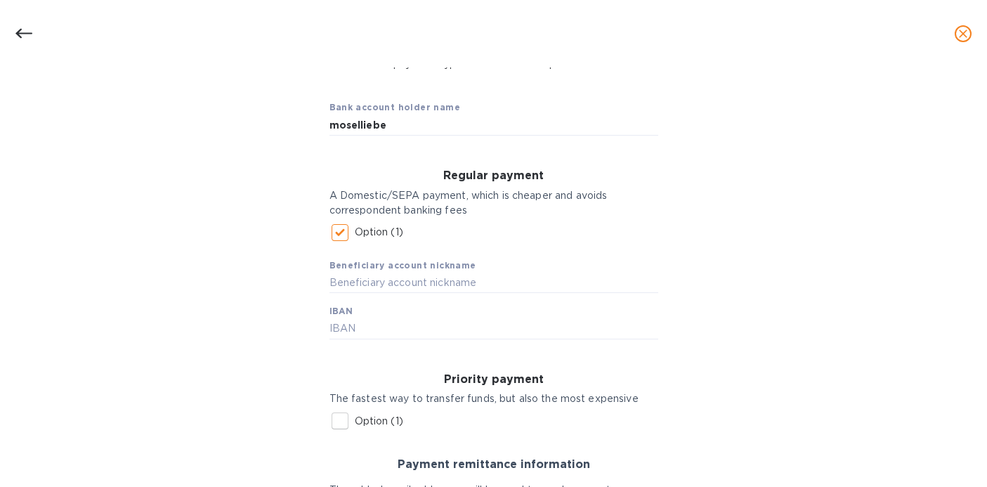
scroll to position [116, 0]
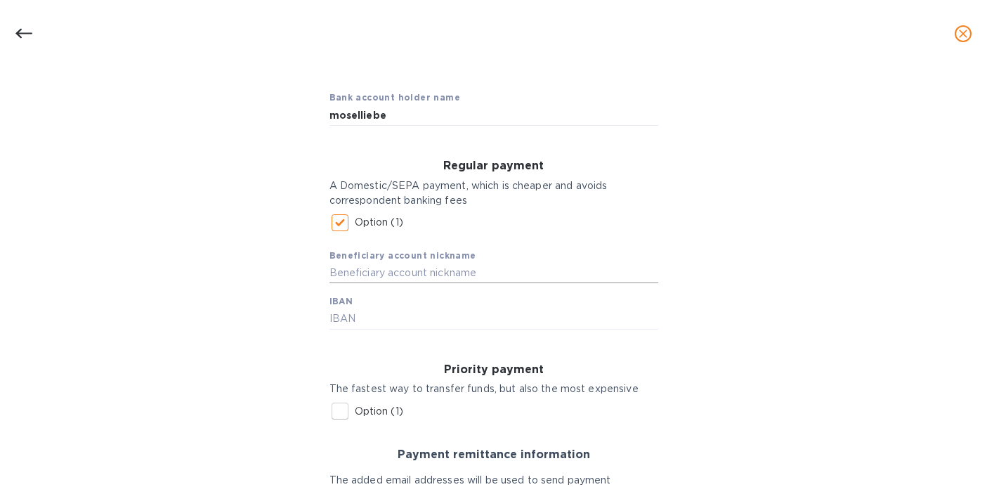
click at [385, 271] on input "text" at bounding box center [494, 273] width 329 height 21
type input "Moselliebe"
paste input "[FINANCIAL_ID]"
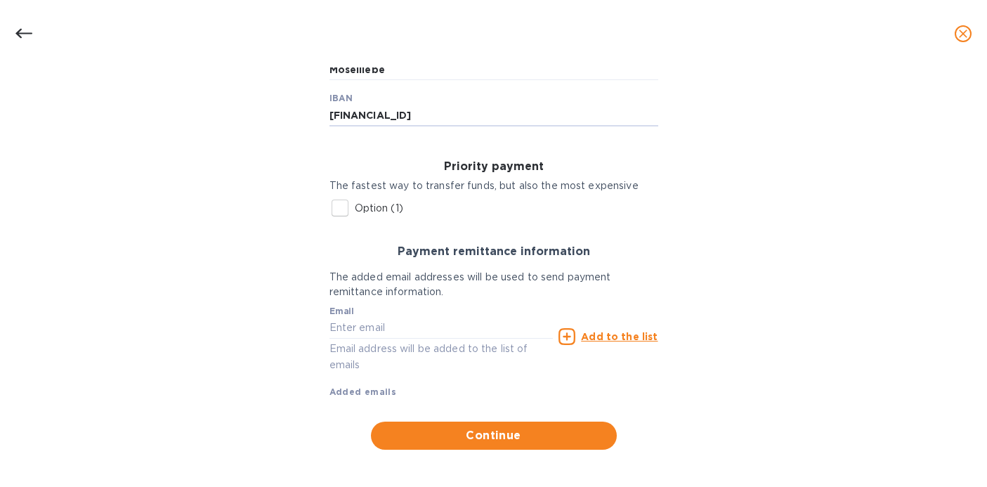
scroll to position [323, 0]
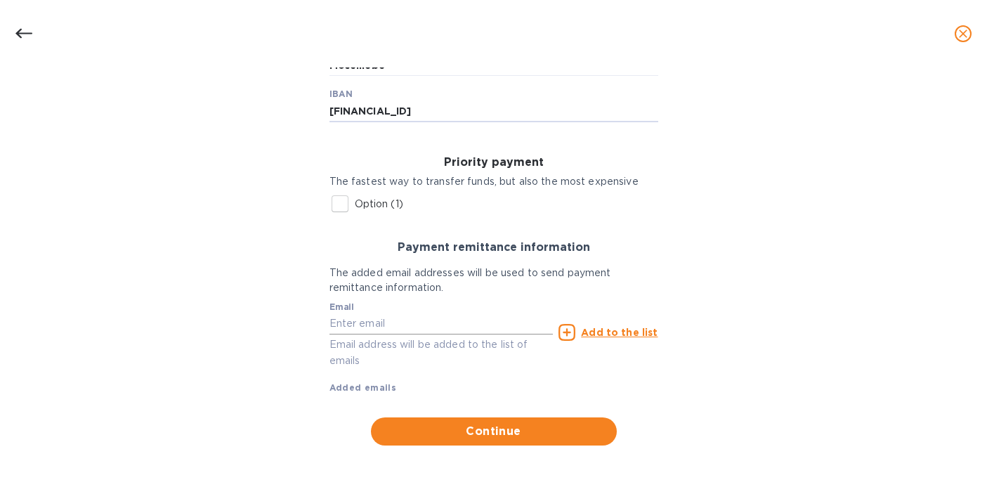
type input "[FINANCIAL_ID]"
click at [354, 329] on input "text" at bounding box center [442, 323] width 224 height 21
click at [284, 296] on div "Bank account holder name moselliebe Regular payment A Domestic/SEPA payment, wh…" at bounding box center [493, 158] width 951 height 591
click at [442, 323] on input "text" at bounding box center [442, 323] width 224 height 21
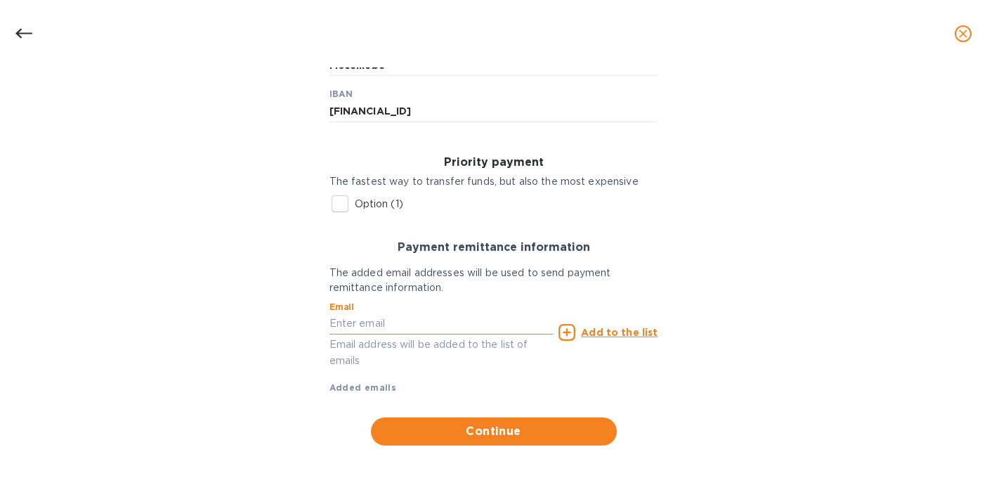
paste input "[EMAIL_ADDRESS][DOMAIN_NAME]"
type input "[EMAIL_ADDRESS][DOMAIN_NAME]"
click at [469, 358] on p "Email address will be added to the list of emails" at bounding box center [442, 353] width 224 height 32
click at [566, 333] on icon at bounding box center [567, 332] width 17 height 17
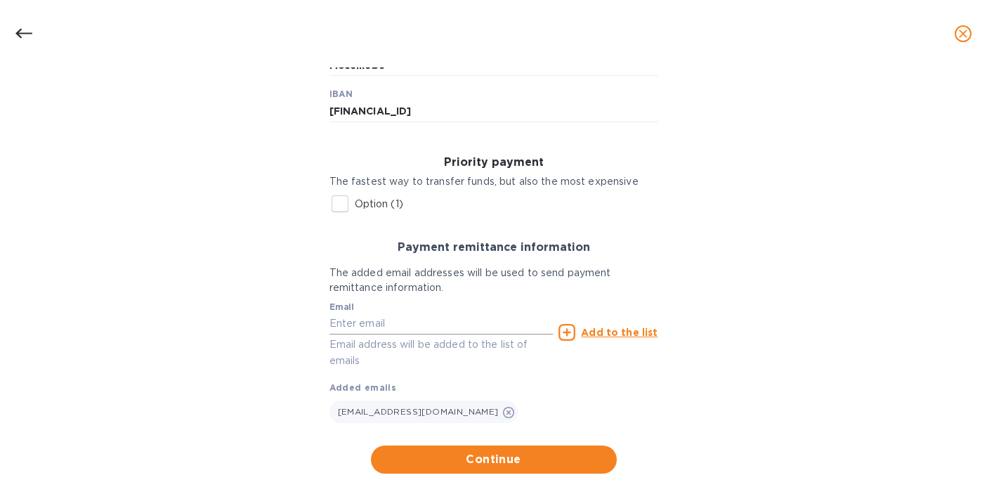
click at [443, 329] on input "text" at bounding box center [442, 323] width 224 height 21
type input "[EMAIL_ADDRESS][DOMAIN_NAME]"
type input "[STREET_ADDRESS][PERSON_NAME]"
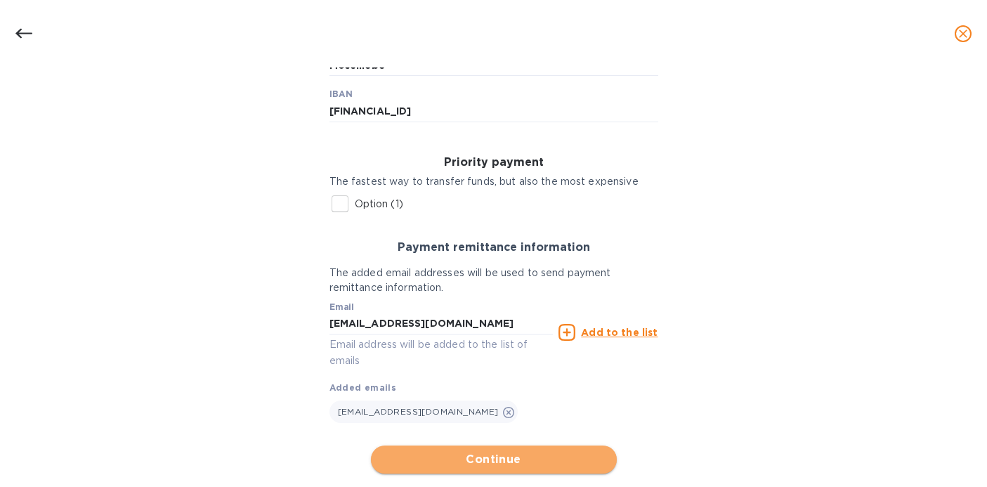
click at [480, 459] on span "Continue" at bounding box center [493, 459] width 223 height 17
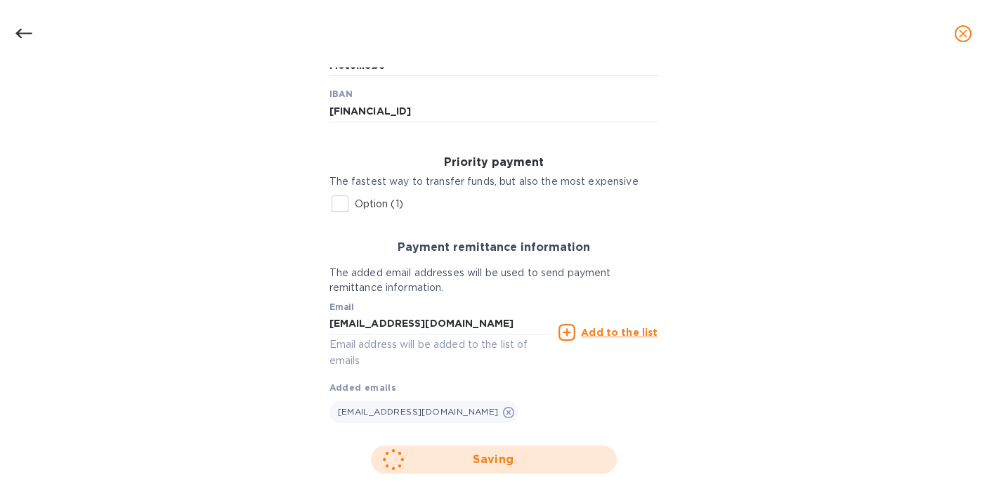
scroll to position [89, 0]
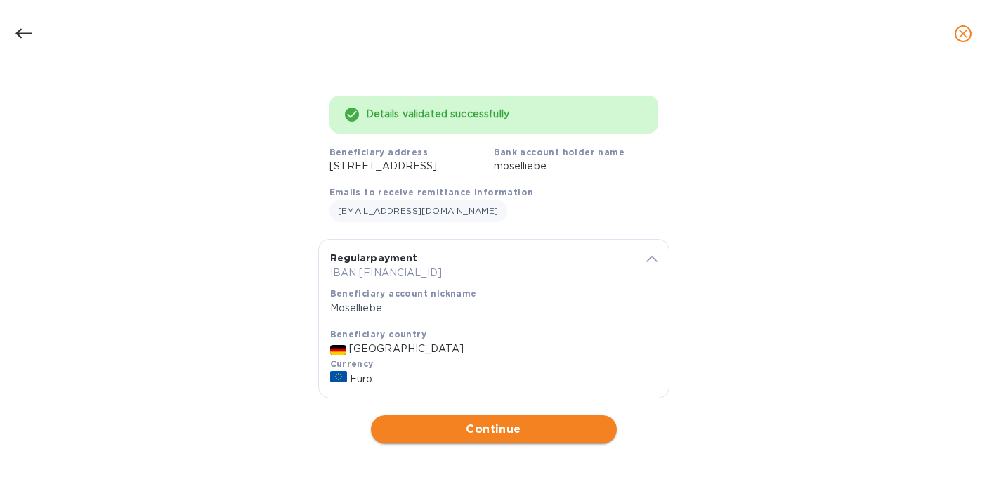
click at [472, 434] on span "Continue" at bounding box center [493, 429] width 223 height 17
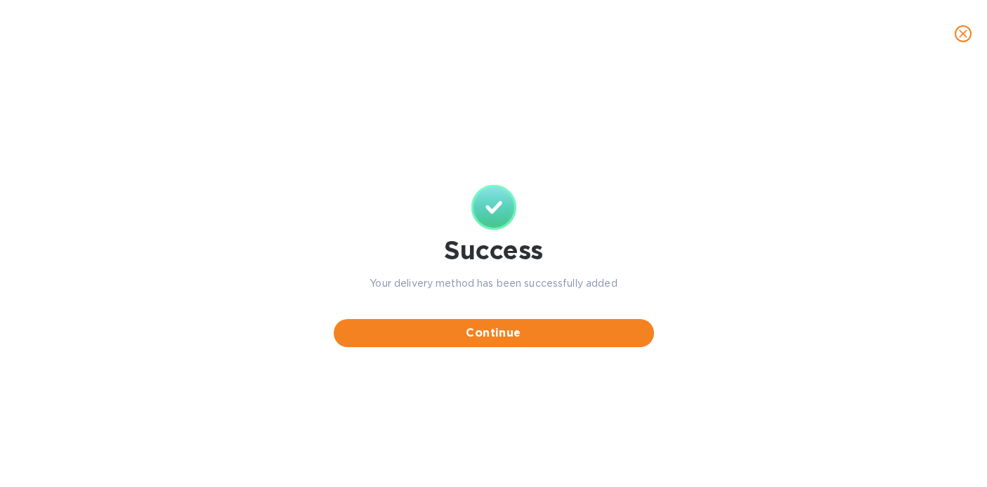
scroll to position [0, 0]
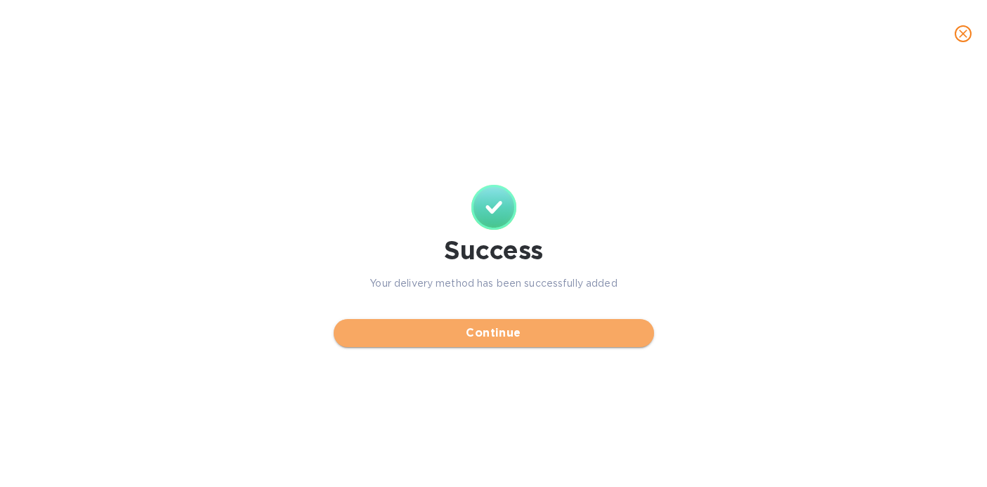
click at [484, 338] on span "Continue" at bounding box center [494, 333] width 298 height 17
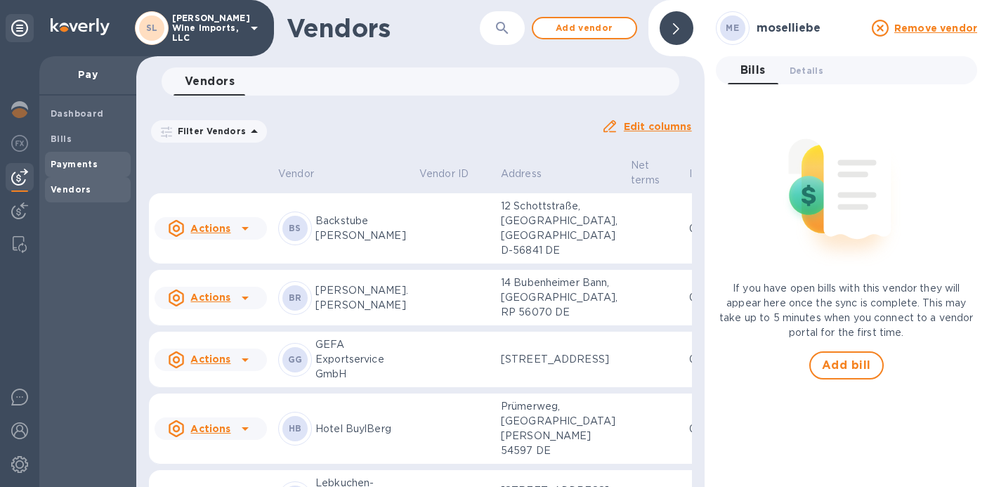
click at [101, 160] on span "Payments" at bounding box center [88, 164] width 74 height 14
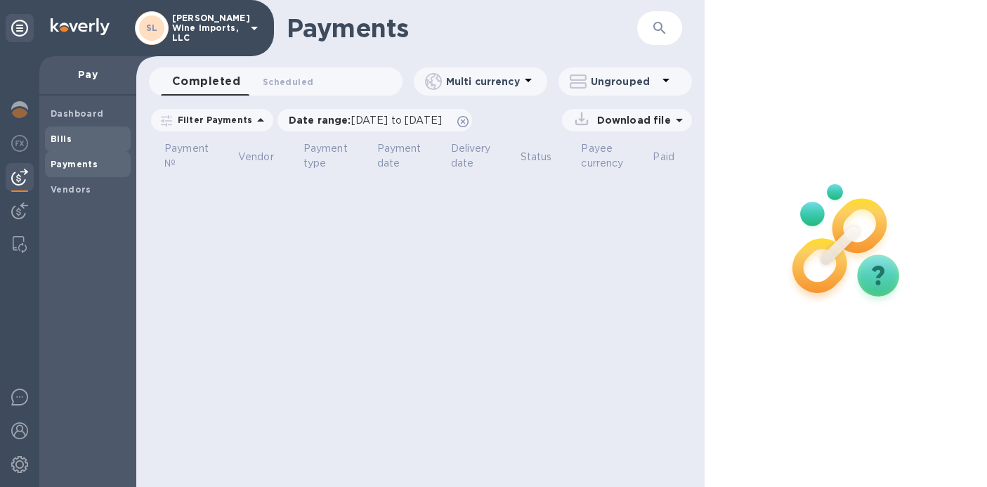
click at [105, 141] on span "Bills" at bounding box center [88, 139] width 74 height 14
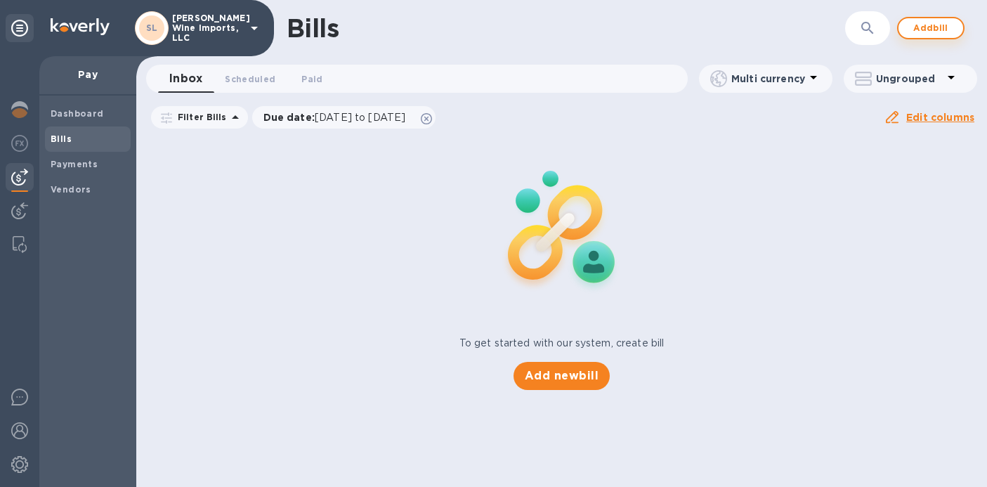
click at [936, 37] on button "Add bill" at bounding box center [931, 28] width 67 height 22
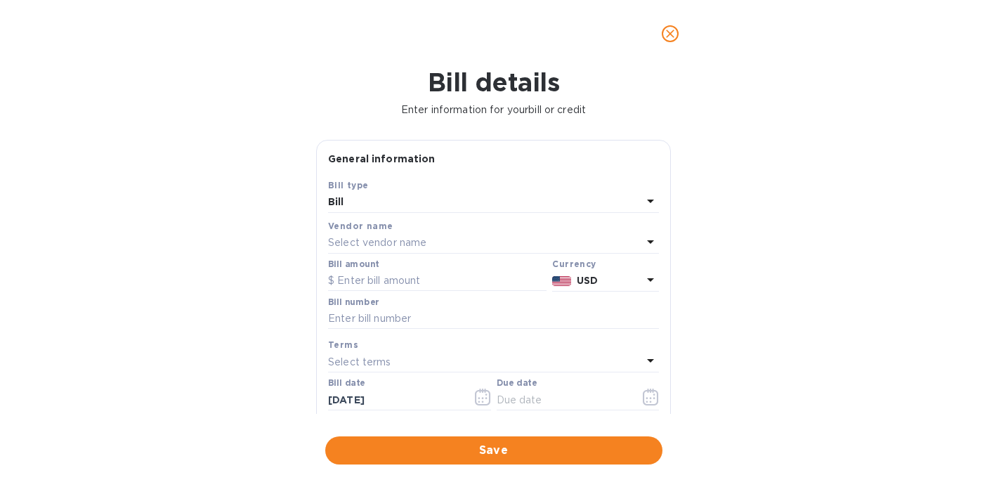
click at [485, 235] on div "Select vendor name" at bounding box center [485, 243] width 314 height 20
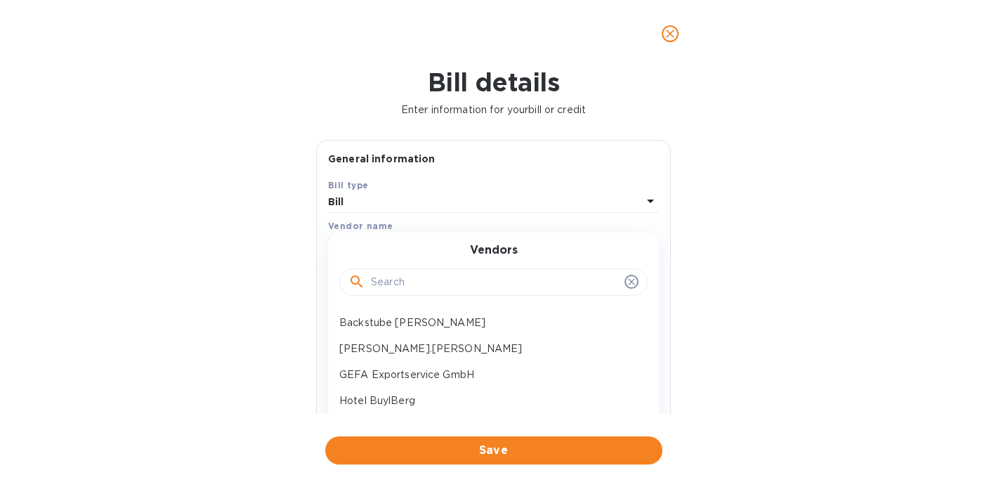
click at [443, 283] on input "text" at bounding box center [495, 282] width 248 height 21
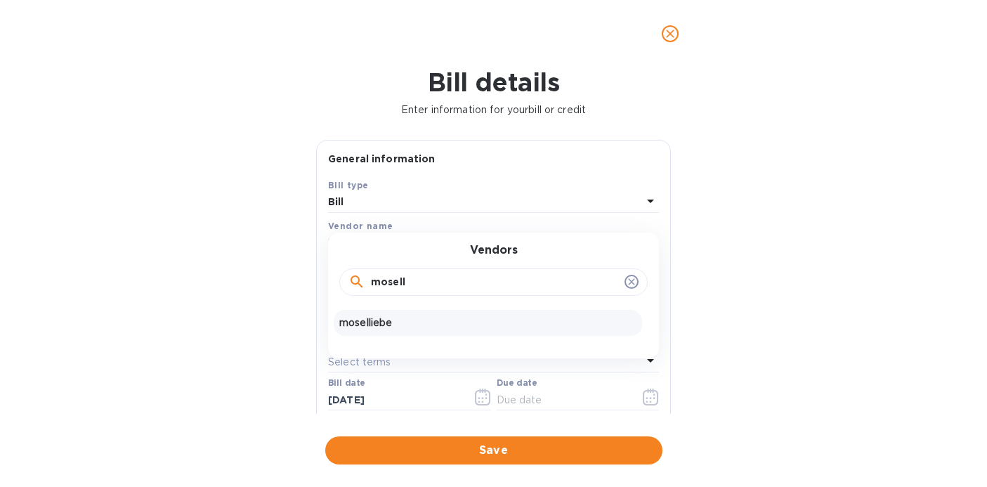
type input "mosell"
click at [391, 323] on p "moselliebe" at bounding box center [487, 323] width 297 height 15
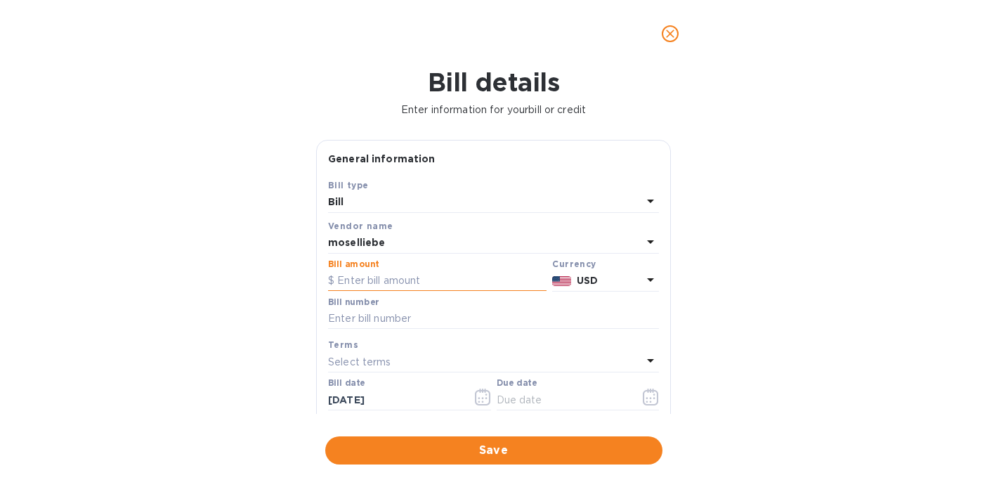
click at [391, 285] on input "text" at bounding box center [437, 281] width 219 height 21
type input "1,488"
click at [648, 283] on icon at bounding box center [650, 279] width 17 height 17
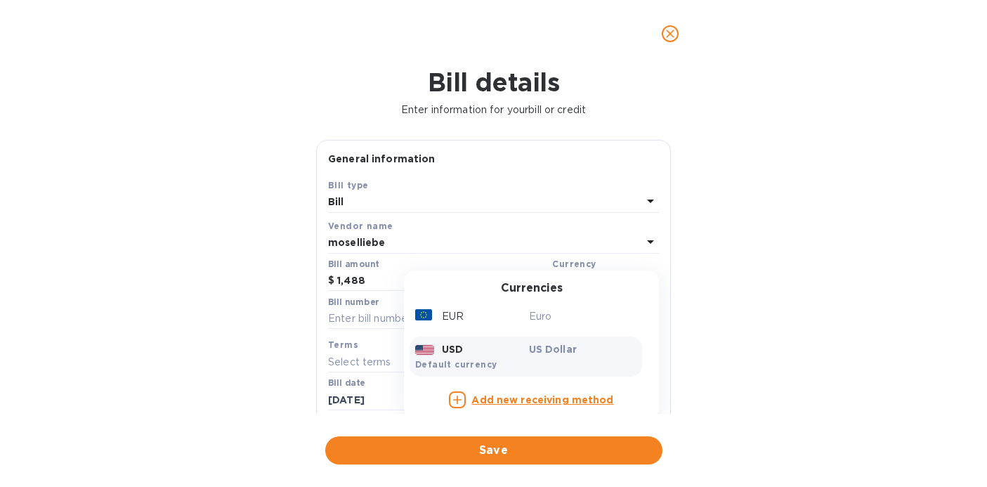
click at [539, 353] on p "US Dollar" at bounding box center [583, 349] width 108 height 14
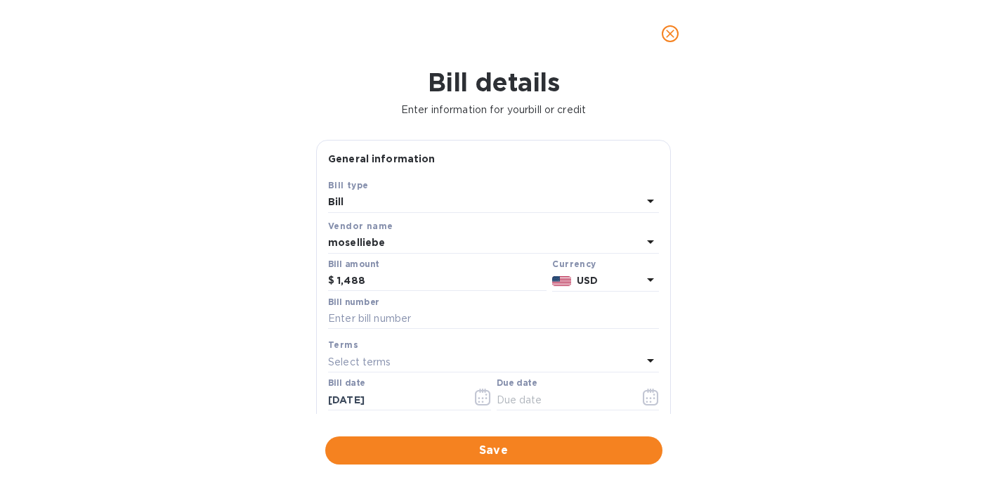
click at [597, 287] on p "USD" at bounding box center [609, 280] width 65 height 15
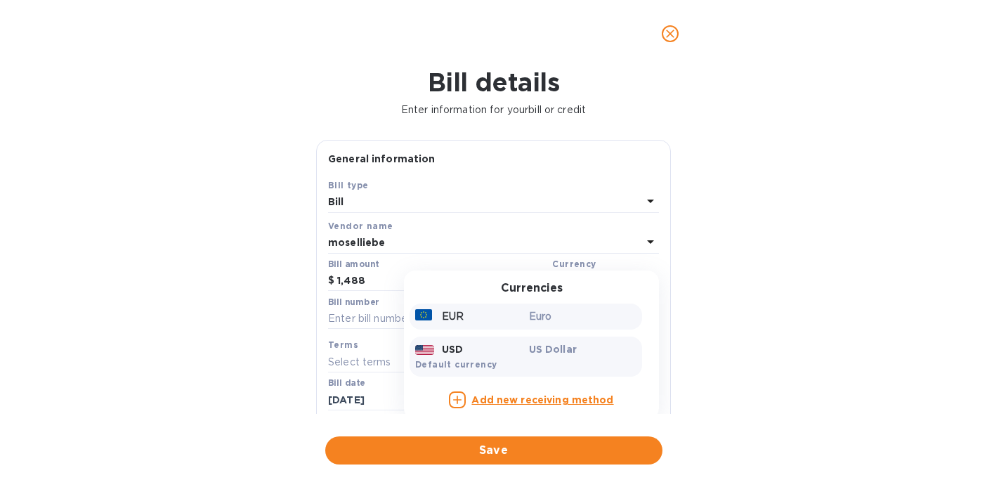
click at [442, 316] on p "EUR" at bounding box center [453, 316] width 22 height 15
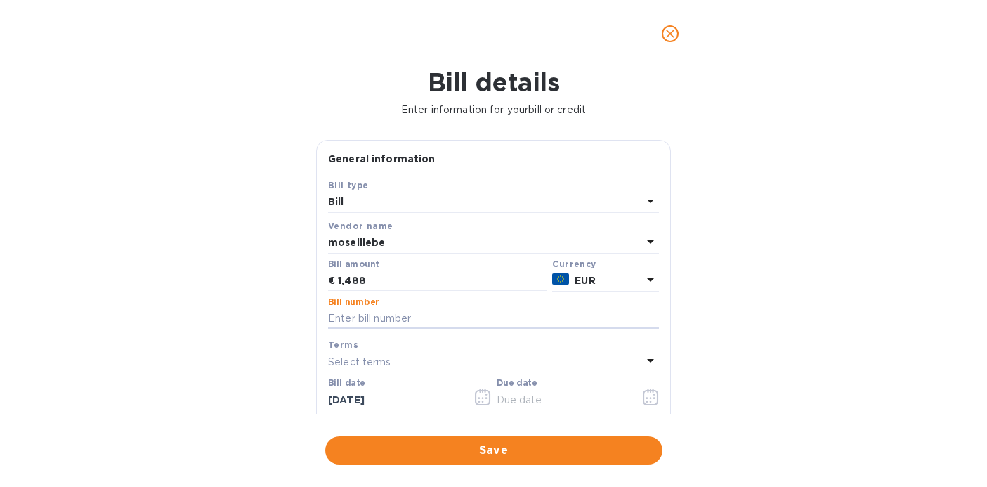
click at [436, 316] on input "text" at bounding box center [493, 319] width 331 height 21
paste input "D48JJR and [PERSON_NAME]"
click at [392, 322] on input "D48JJR and [PERSON_NAME]" at bounding box center [493, 319] width 331 height 21
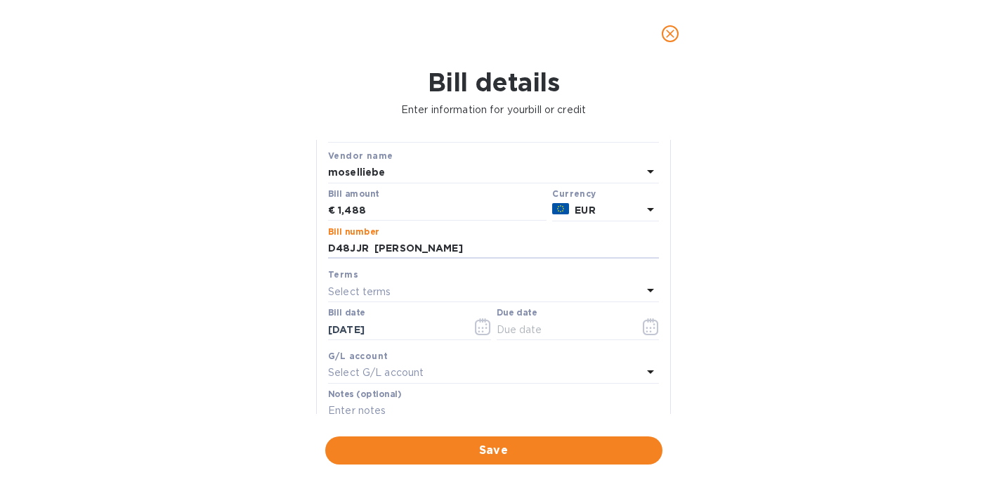
scroll to position [89, 0]
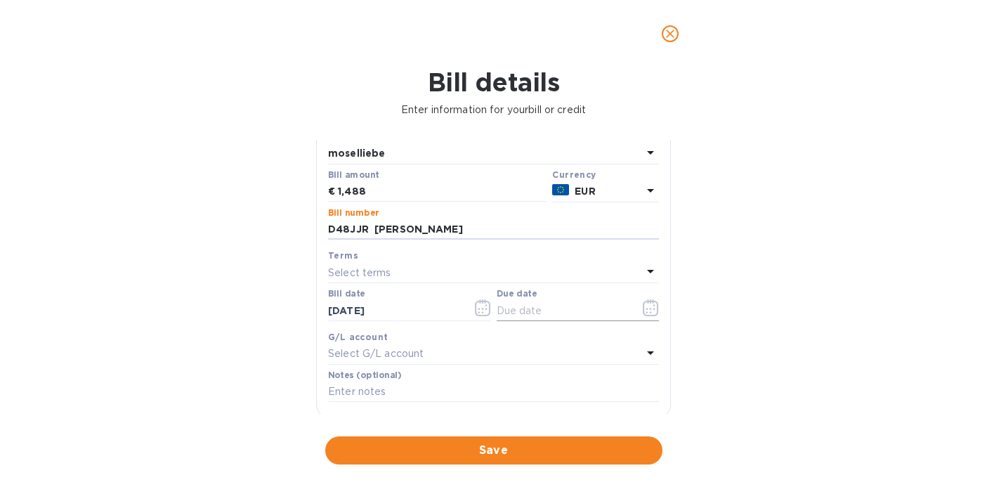
type input "D48JJR [PERSON_NAME]"
click at [530, 317] on input "text" at bounding box center [563, 310] width 133 height 21
click at [652, 309] on icon "button" at bounding box center [650, 307] width 15 height 17
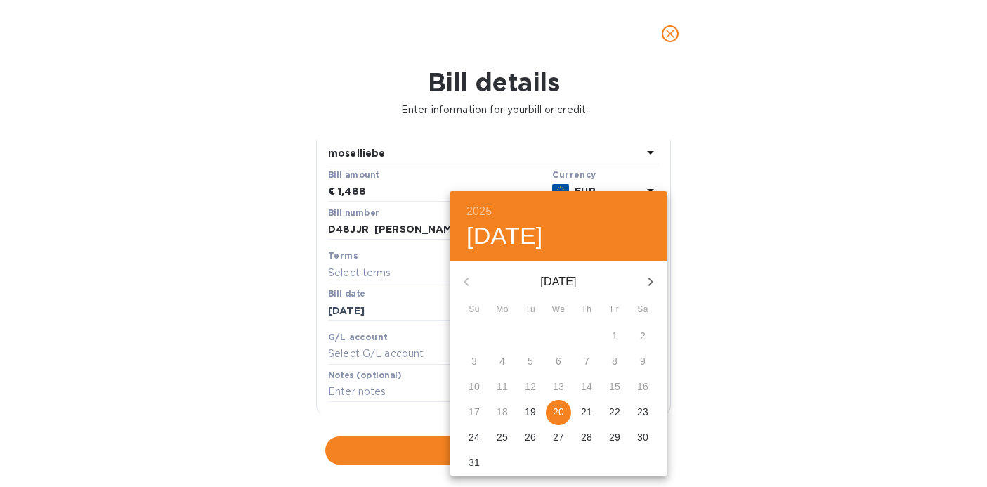
click at [588, 411] on p "21" at bounding box center [586, 412] width 11 height 14
type input "[DATE]"
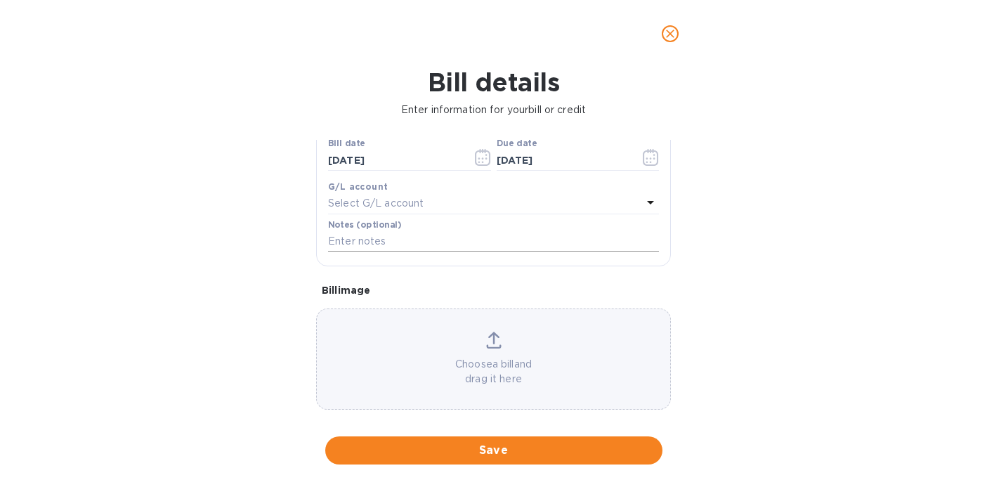
scroll to position [254, 0]
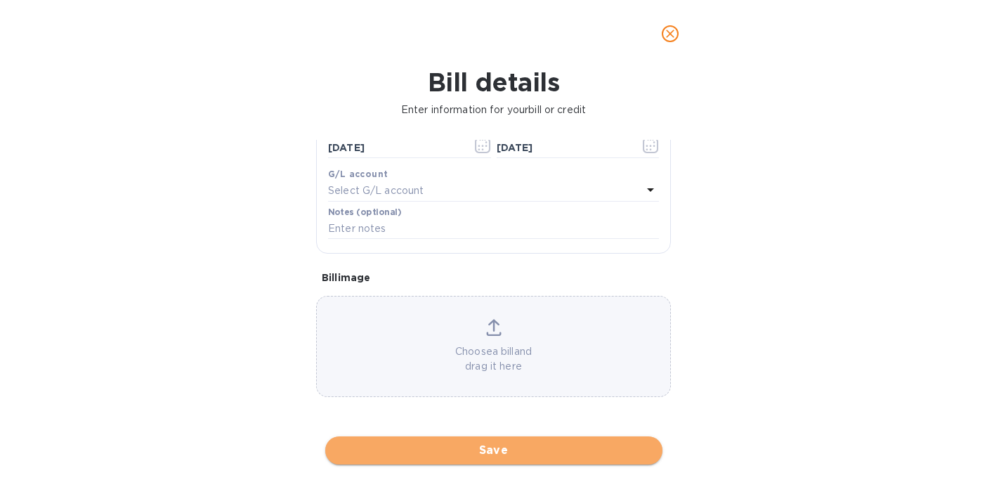
click at [460, 450] on span "Save" at bounding box center [494, 450] width 315 height 17
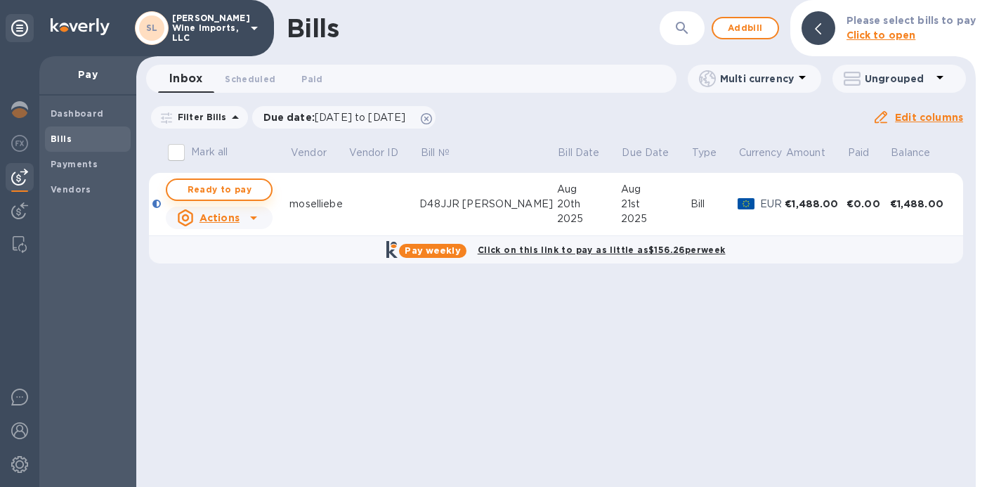
click at [231, 189] on span "Ready to pay" at bounding box center [220, 189] width 82 height 17
checkbox input "true"
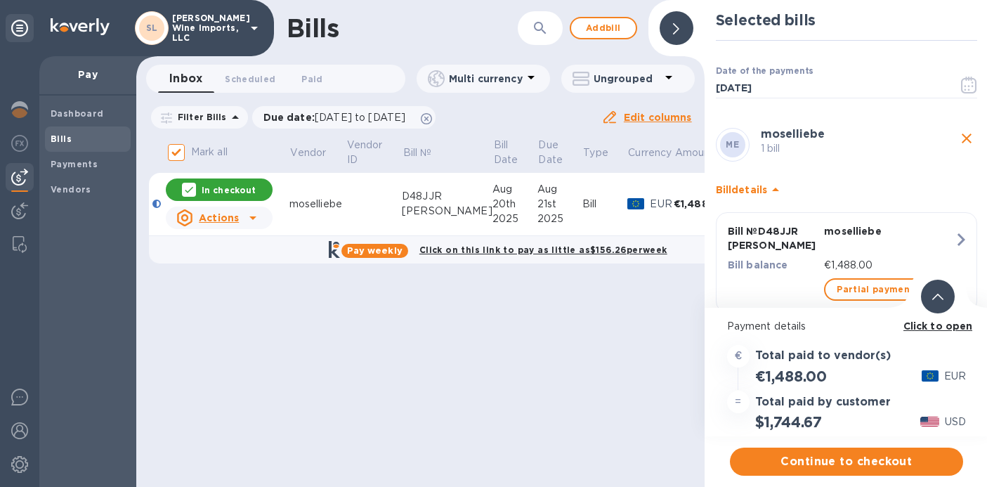
click at [921, 325] on b "Click to open" at bounding box center [939, 325] width 70 height 11
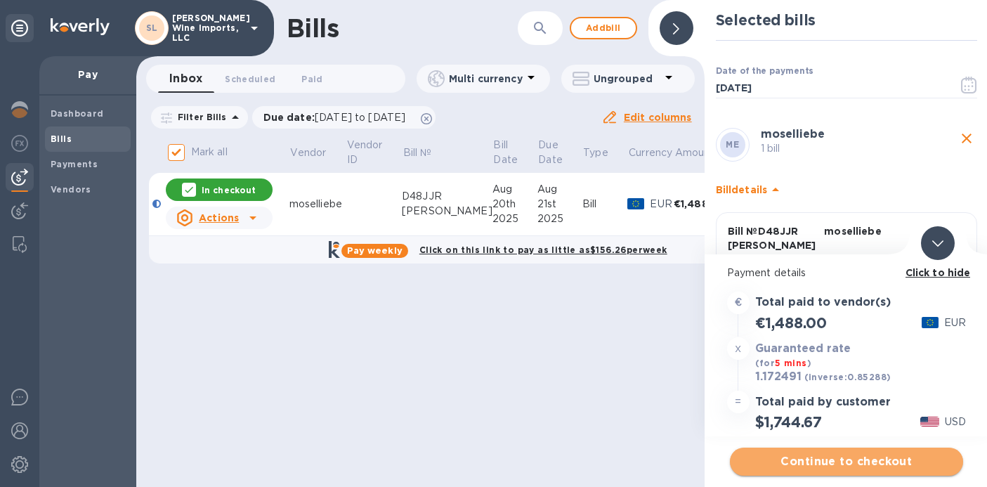
click at [845, 460] on span "Continue to checkout" at bounding box center [846, 461] width 211 height 17
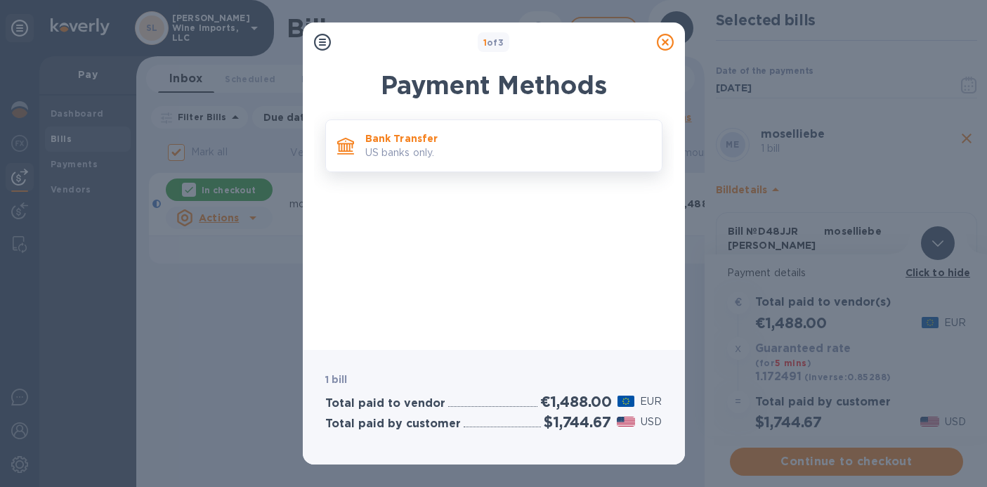
click at [453, 141] on p "Bank Transfer" at bounding box center [507, 138] width 285 height 14
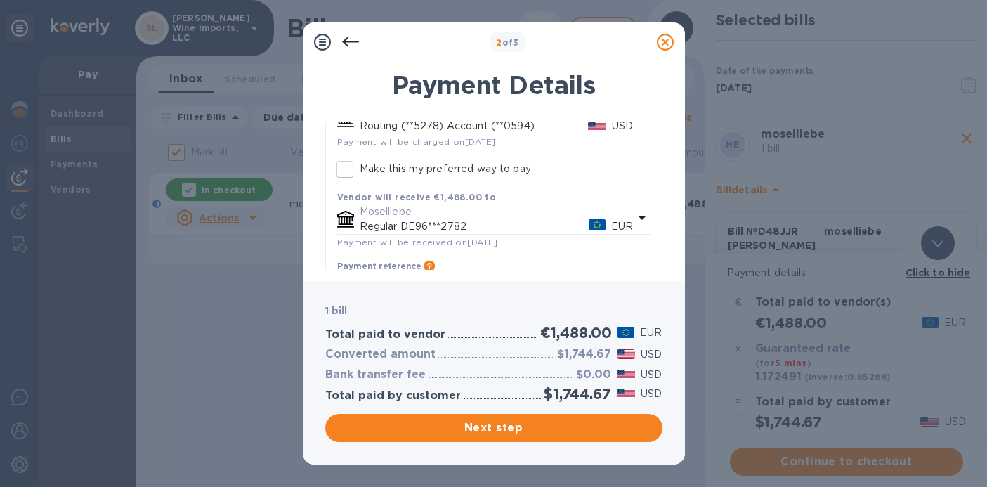
scroll to position [0, 0]
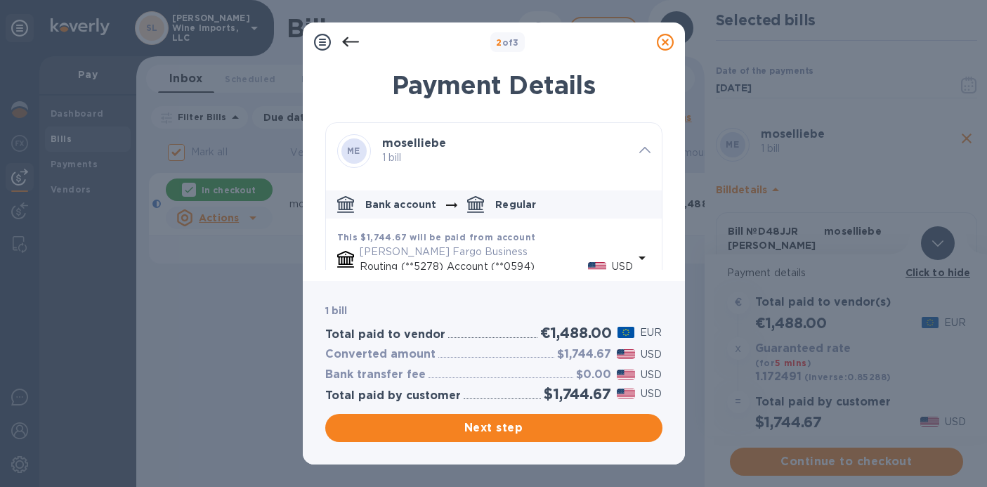
click at [418, 198] on p "Bank account" at bounding box center [401, 204] width 72 height 14
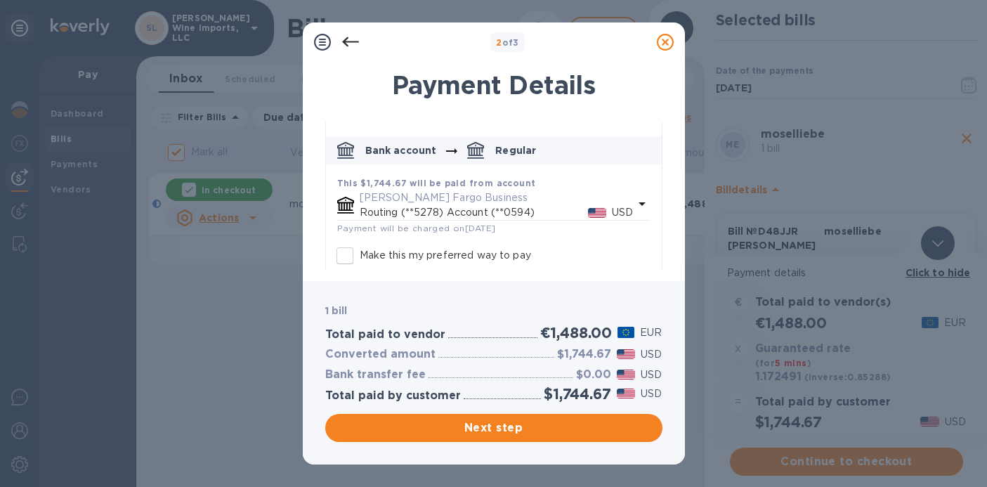
scroll to position [51, 0]
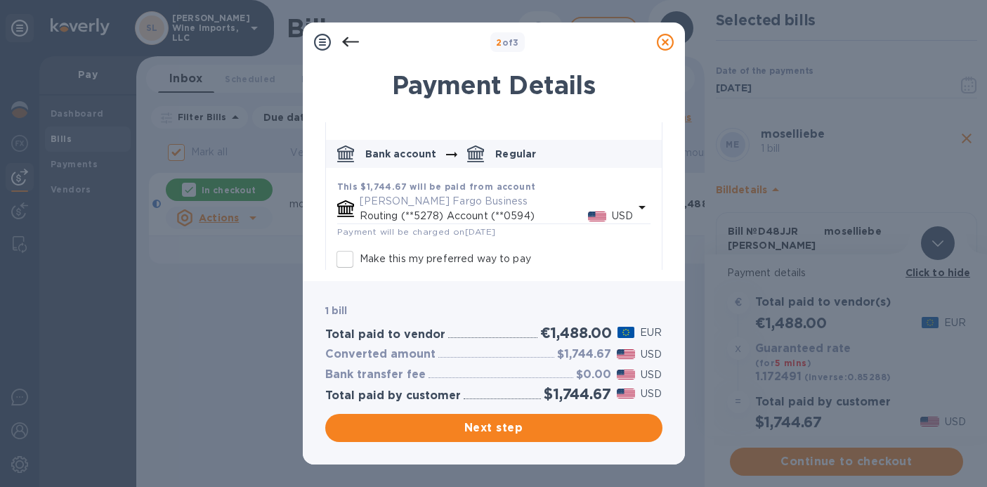
click at [346, 203] on icon "default-method" at bounding box center [345, 208] width 17 height 17
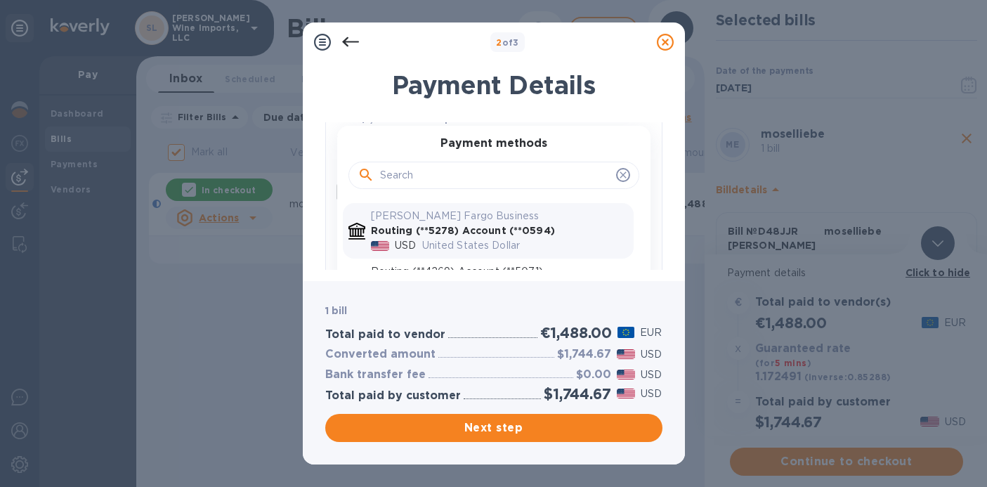
scroll to position [195, 0]
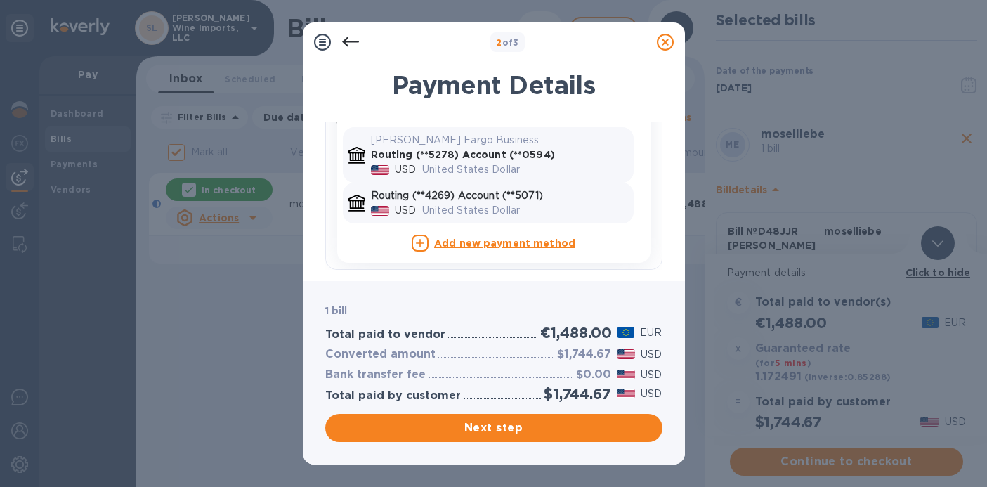
click at [474, 195] on p "Routing (**4269) Account (**5071)" at bounding box center [499, 195] width 257 height 15
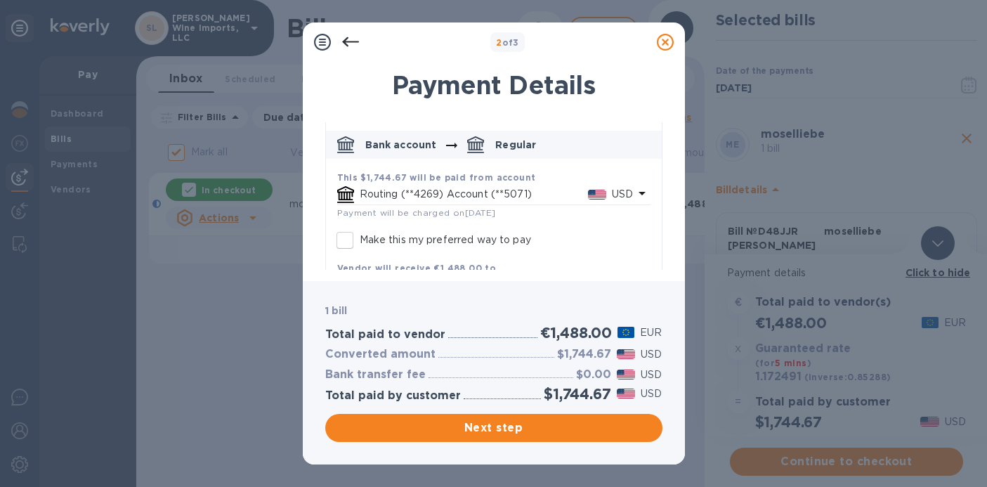
scroll to position [62, 0]
click at [474, 195] on p "Routing (**4269) Account (**5071)" at bounding box center [474, 192] width 228 height 15
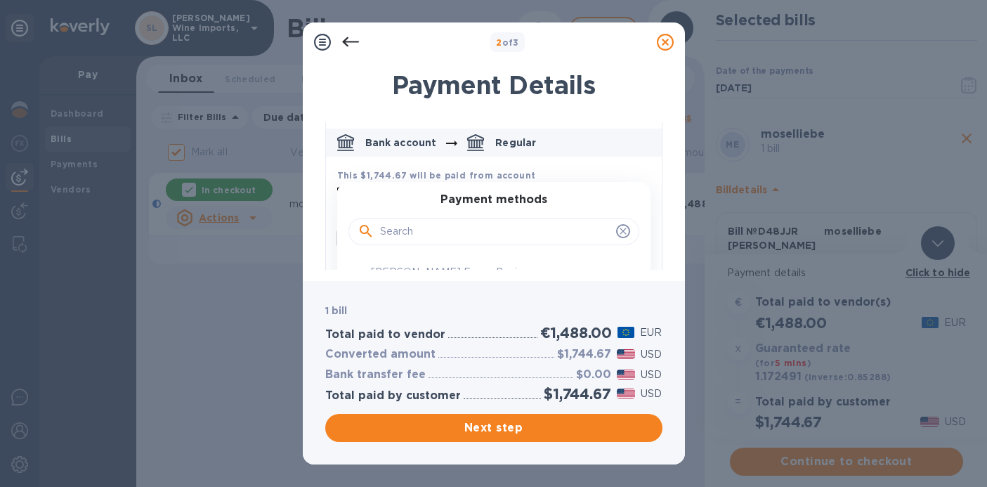
click at [474, 195] on h3 "Payment methods" at bounding box center [494, 199] width 107 height 13
click at [330, 191] on div "This $1,744.67 will be paid from account Routing (**4269) Account (**5071) USD …" at bounding box center [494, 276] width 336 height 229
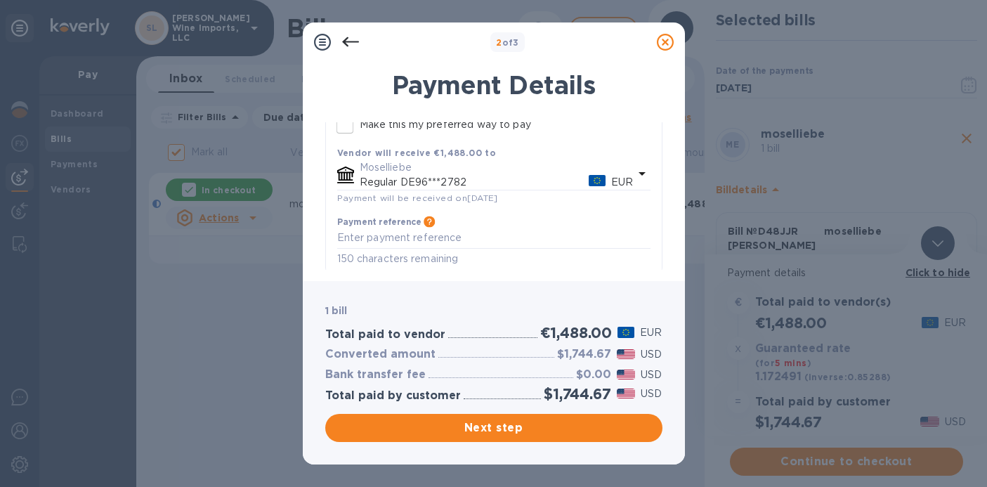
scroll to position [186, 0]
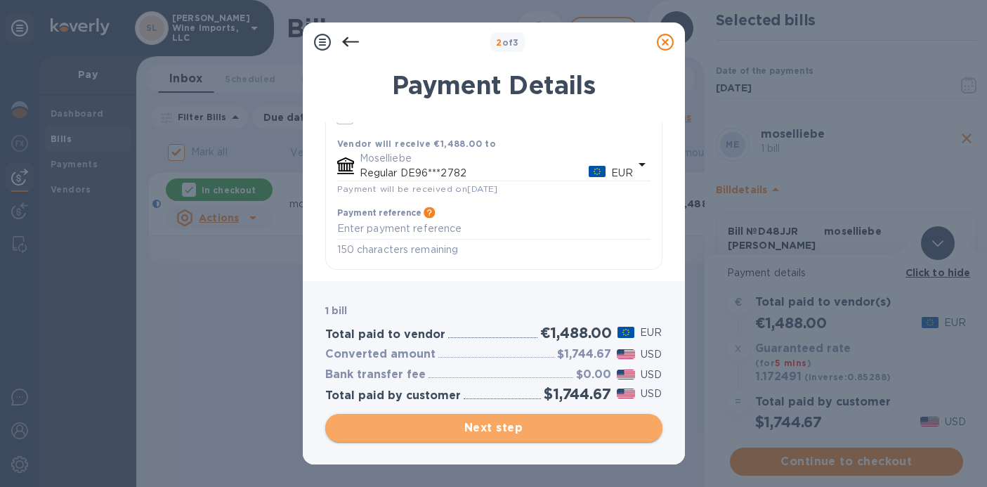
click at [474, 436] on span "Next step" at bounding box center [494, 428] width 315 height 17
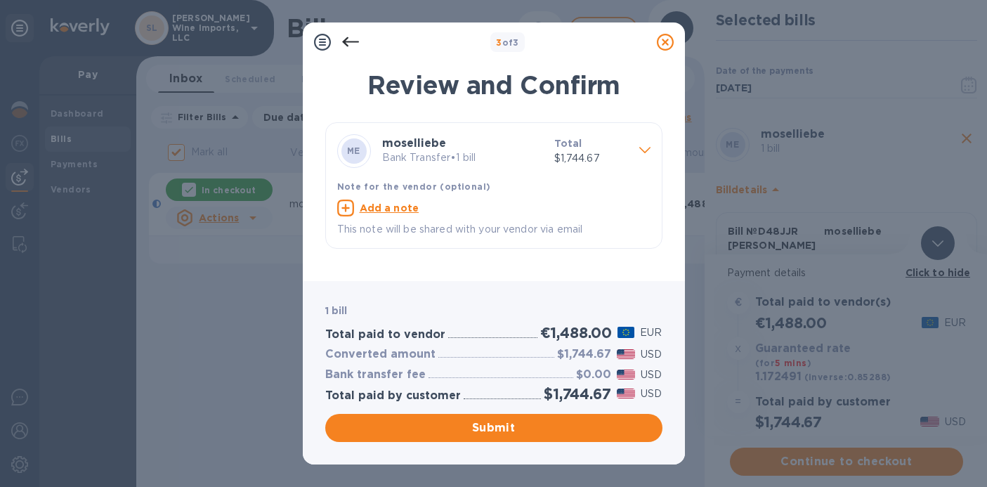
click at [414, 207] on u "Add a note" at bounding box center [390, 207] width 60 height 11
click at [414, 207] on textarea at bounding box center [482, 210] width 291 height 12
paste textarea "D48JJR and [PERSON_NAME]"
click at [404, 214] on textarea "D48JJR and [PERSON_NAME]" at bounding box center [482, 210] width 291 height 12
type textarea "D48JJR ; [PERSON_NAME]"
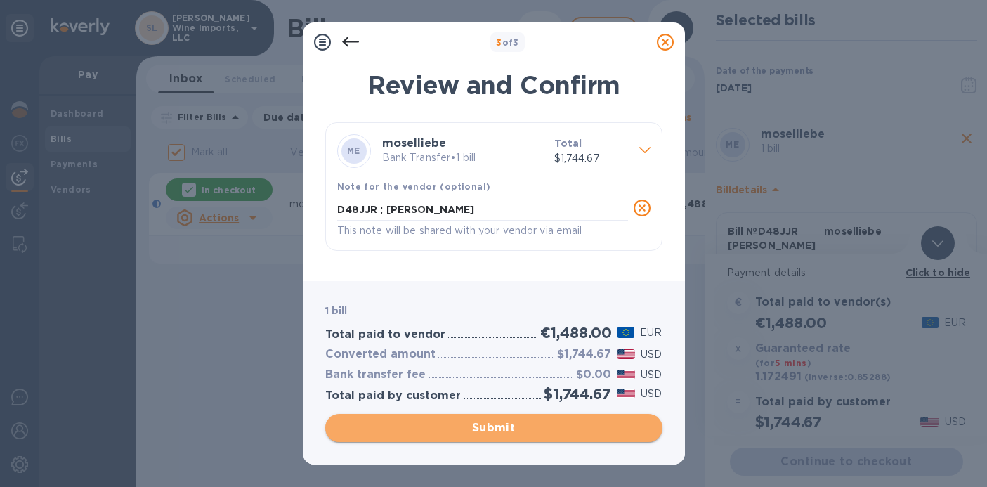
click at [435, 424] on span "Submit" at bounding box center [494, 428] width 315 height 17
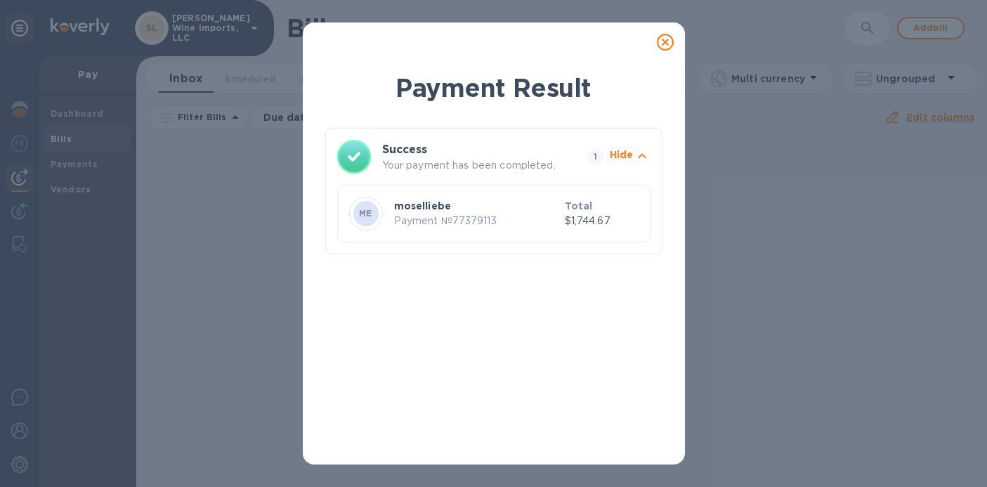
click at [666, 46] on icon at bounding box center [665, 42] width 17 height 17
